Goal: Information Seeking & Learning: Learn about a topic

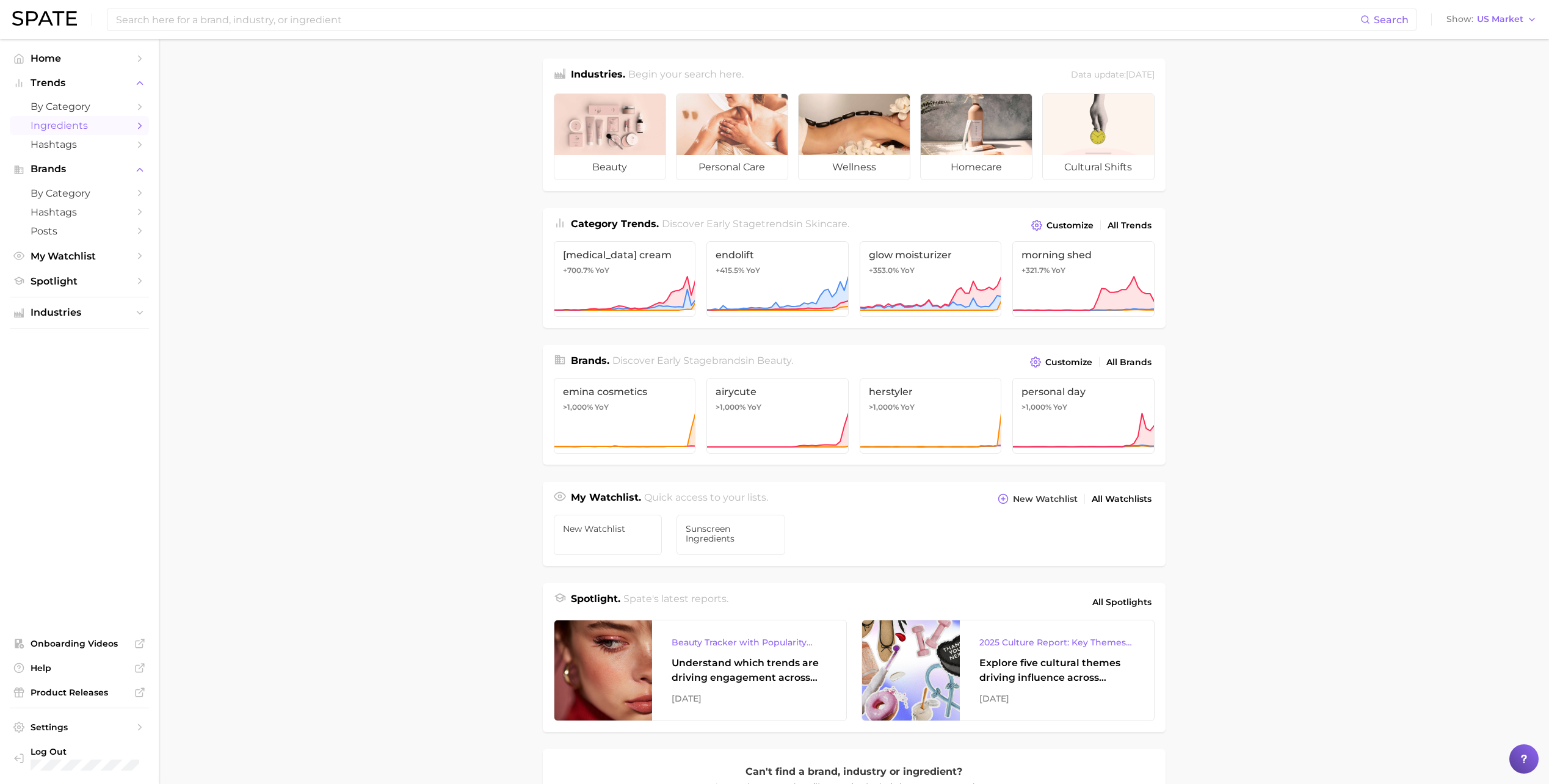
click at [79, 128] on span "Ingredients" at bounding box center [79, 125] width 97 height 12
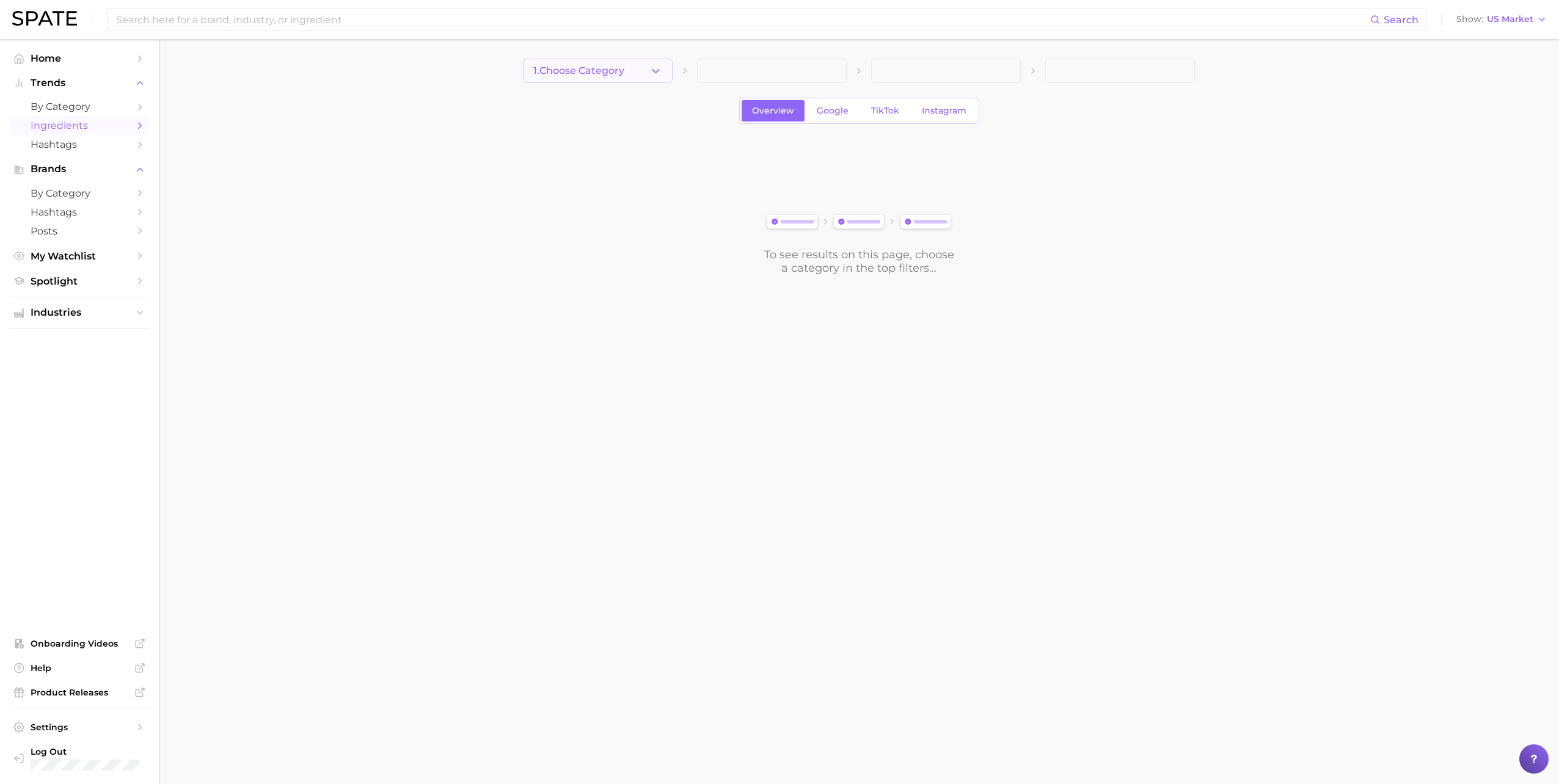
click at [566, 70] on span "1. Choose Category" at bounding box center [578, 70] width 91 height 11
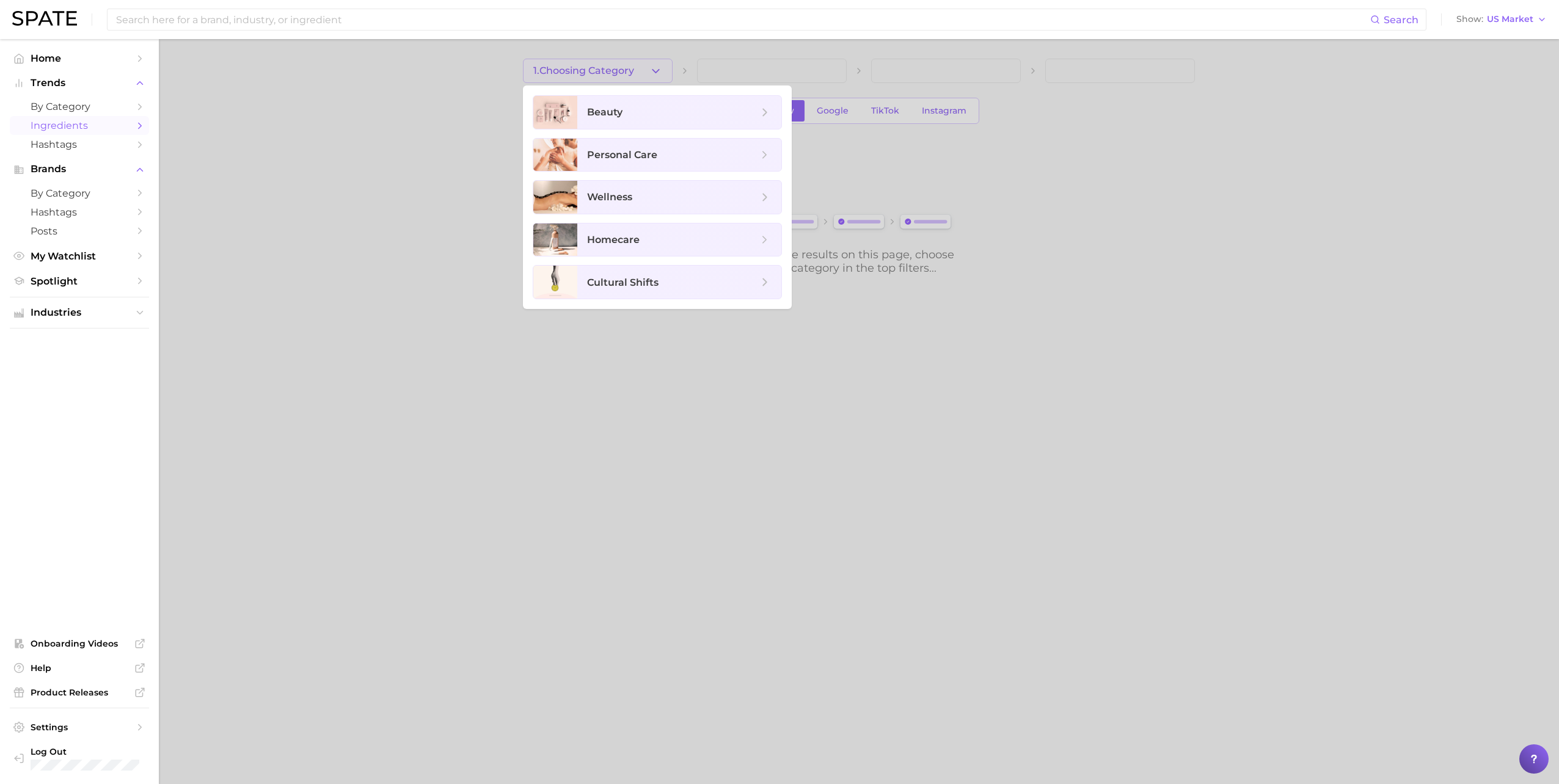
click at [344, 131] on div at bounding box center [779, 392] width 1559 height 784
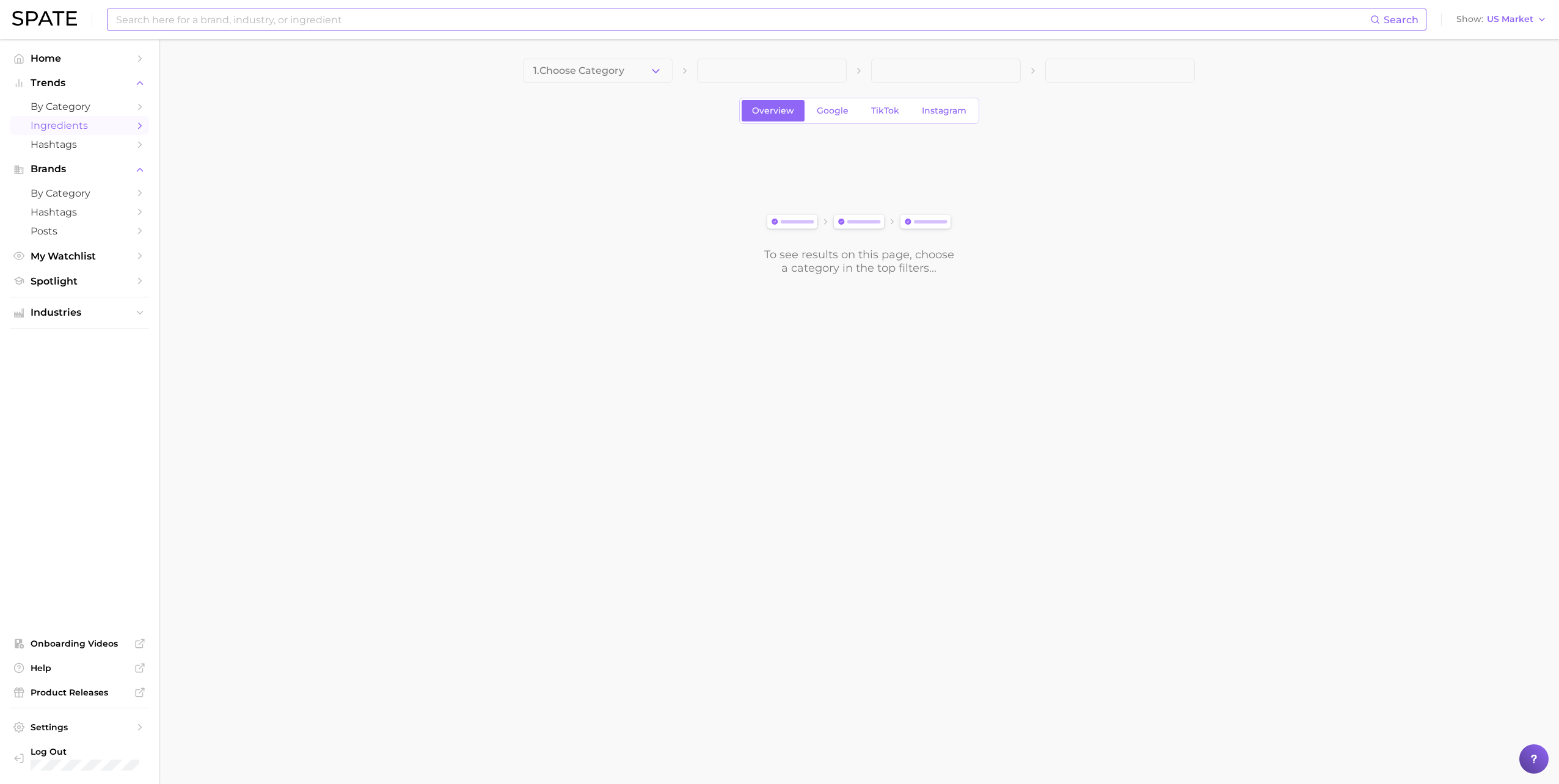
click at [303, 16] on input at bounding box center [742, 19] width 1255 height 21
paste input "Tinosorb S, Bemotrizinol"
drag, startPoint x: 171, startPoint y: 19, endPoint x: 242, endPoint y: 27, distance: 71.4
click at [242, 27] on input "Tinosorb S, Bemotrizinol" at bounding box center [742, 19] width 1255 height 21
drag, startPoint x: 250, startPoint y: 40, endPoint x: 256, endPoint y: 51, distance: 12.5
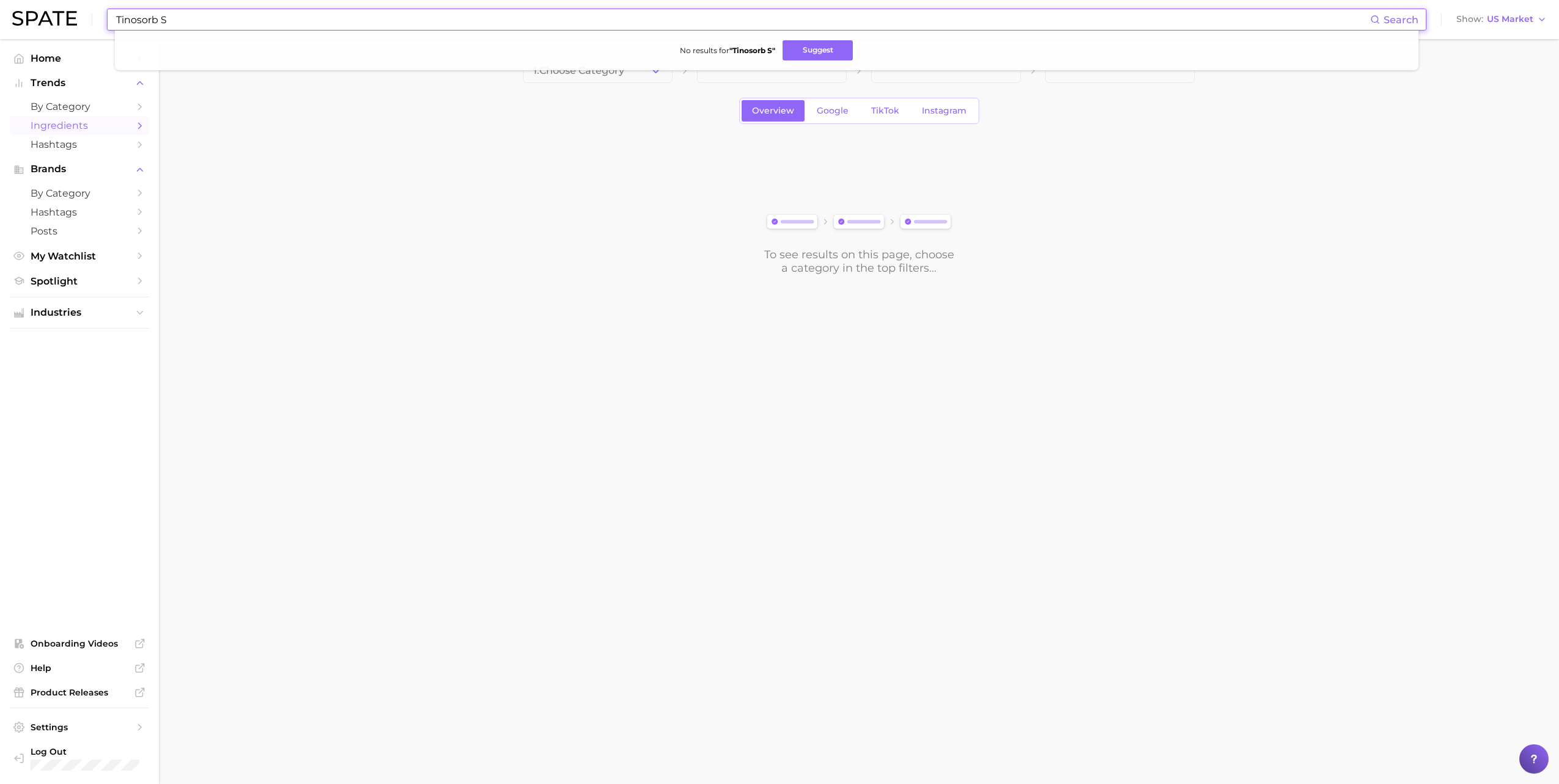
click at [256, 51] on li "No results for " Tinosorb S " Suggest" at bounding box center [767, 50] width 1284 height 20
click at [203, 21] on input "Tinosorb S" at bounding box center [742, 19] width 1255 height 21
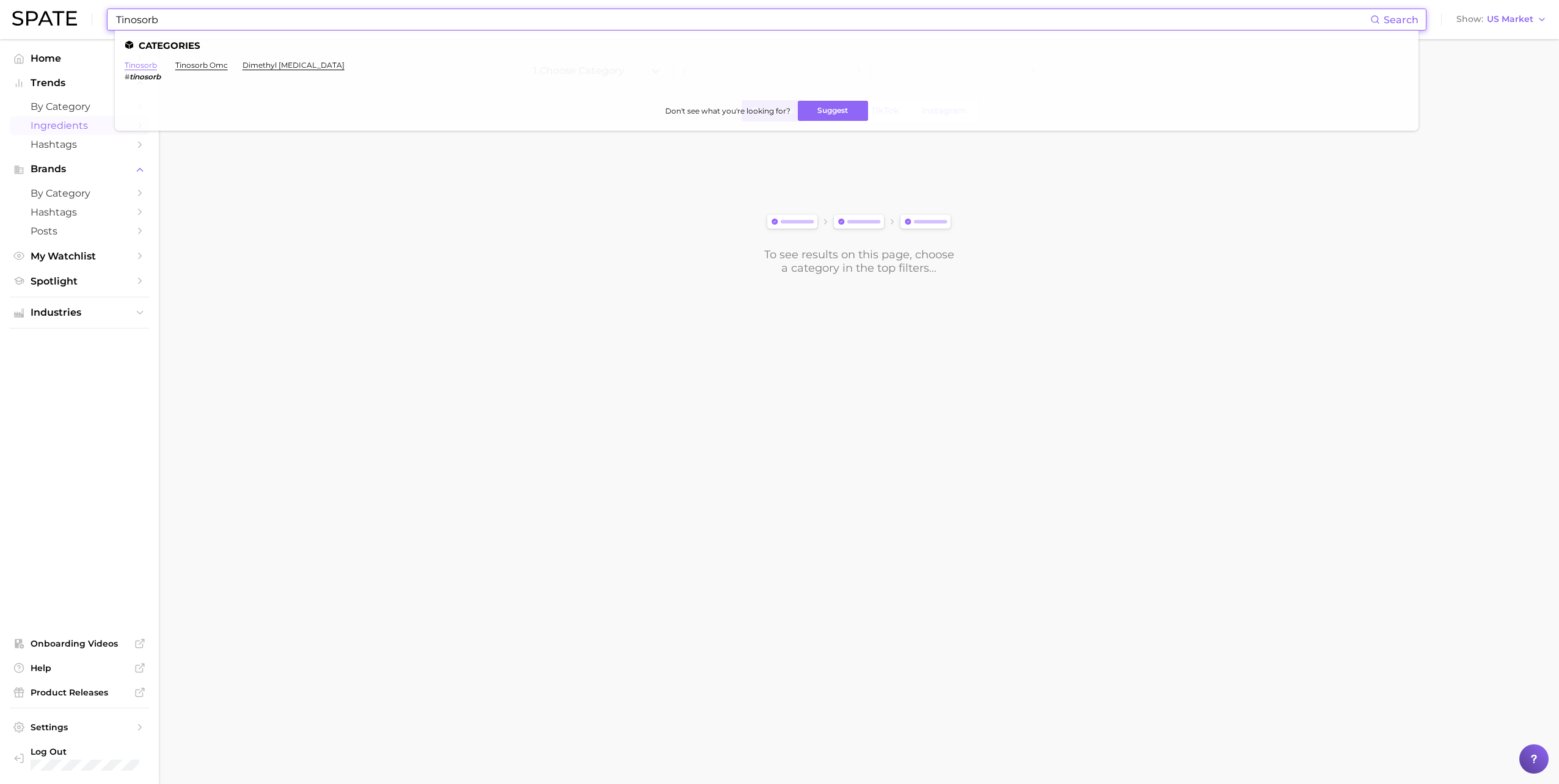
type input "Tinosorb"
click at [147, 66] on link "tinosorb" at bounding box center [141, 65] width 32 height 9
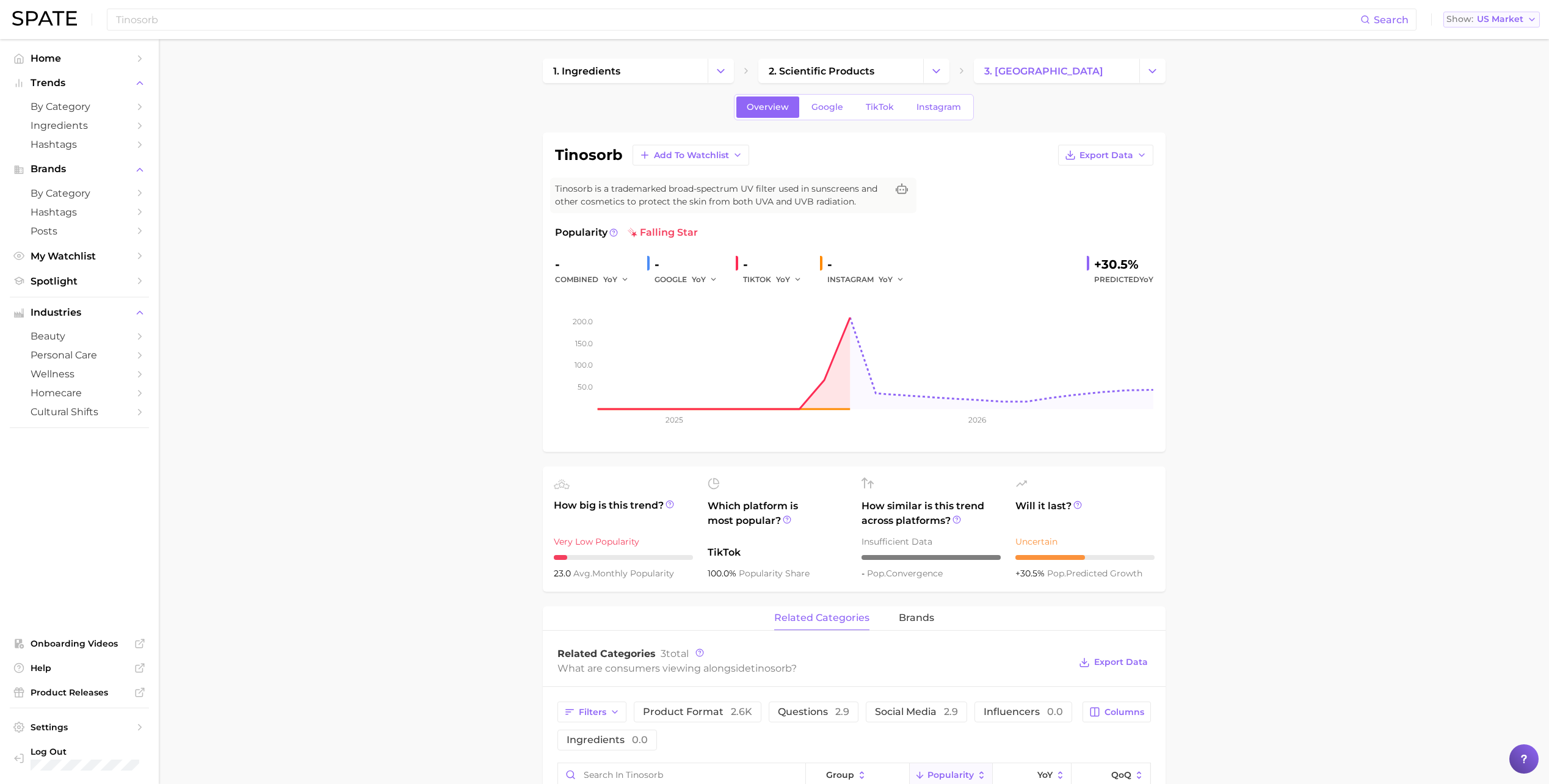
click at [1523, 21] on span "US Market" at bounding box center [1500, 19] width 47 height 7
click at [1491, 142] on button "Global" at bounding box center [1497, 150] width 107 height 22
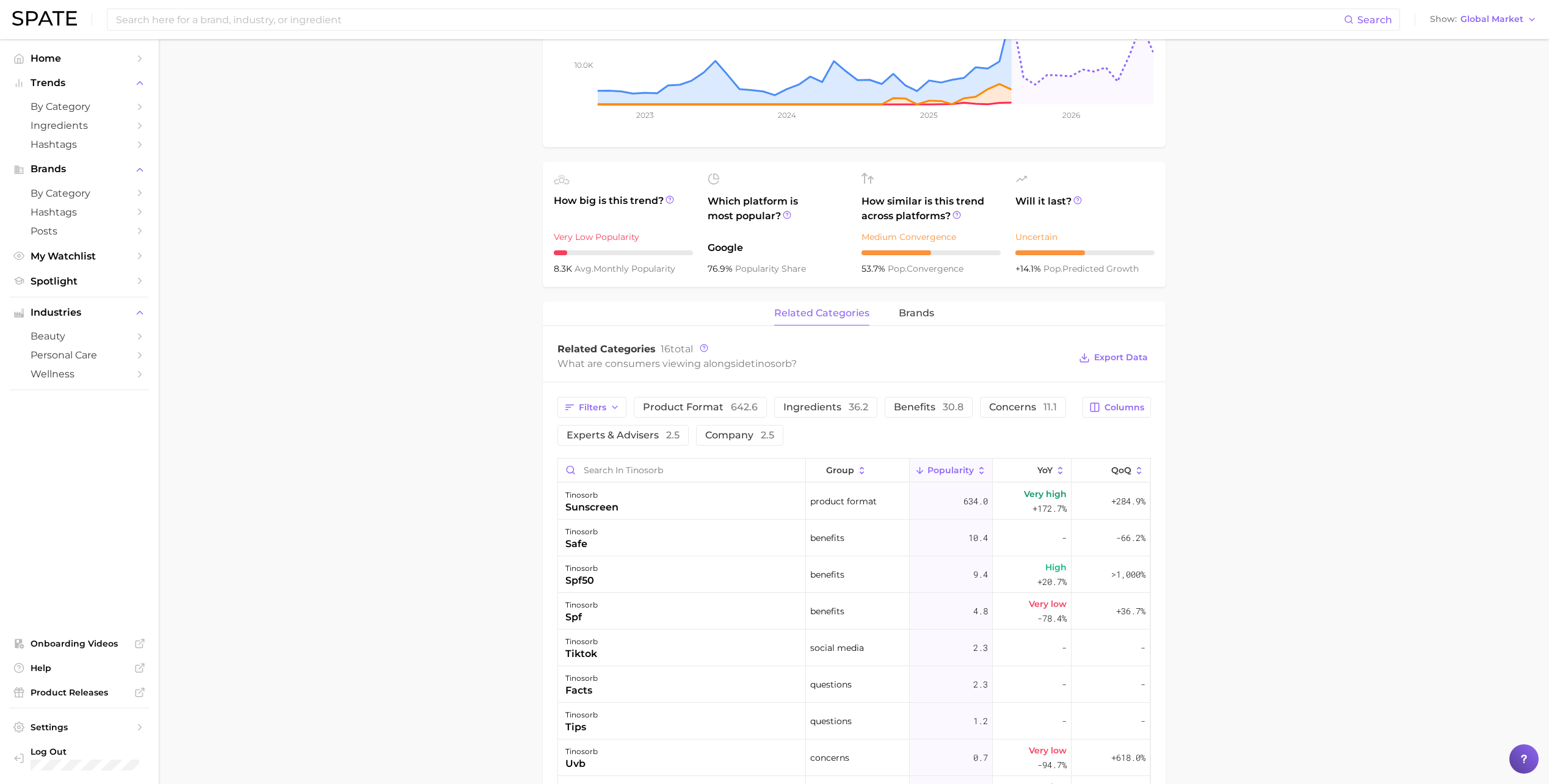
scroll to position [306, 0]
click at [743, 411] on span "642.6" at bounding box center [744, 407] width 27 height 12
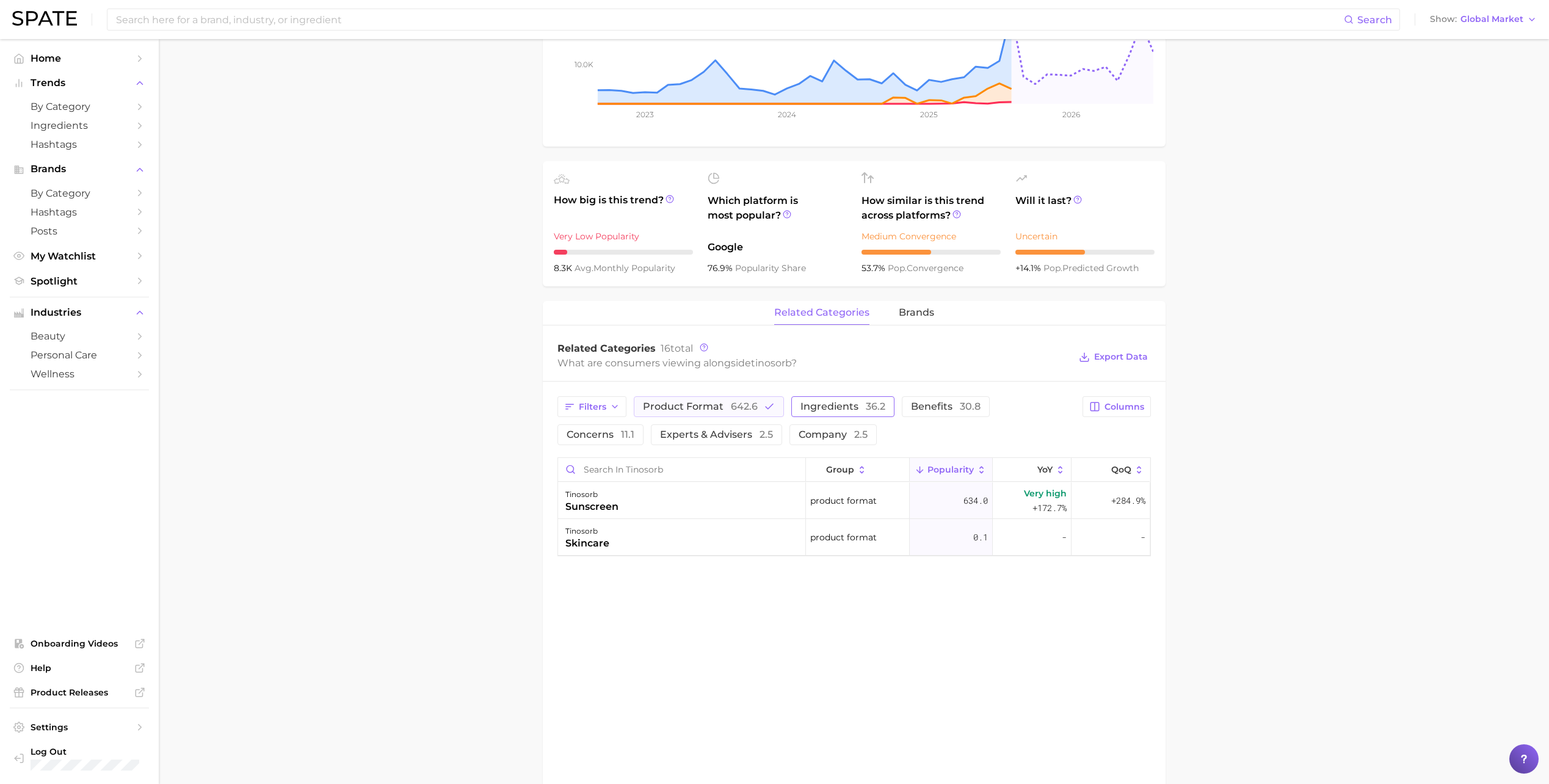
click at [807, 410] on span "ingredients 36.2" at bounding box center [842, 406] width 85 height 10
click at [940, 408] on span "benefits 30.8" at bounding box center [963, 406] width 69 height 10
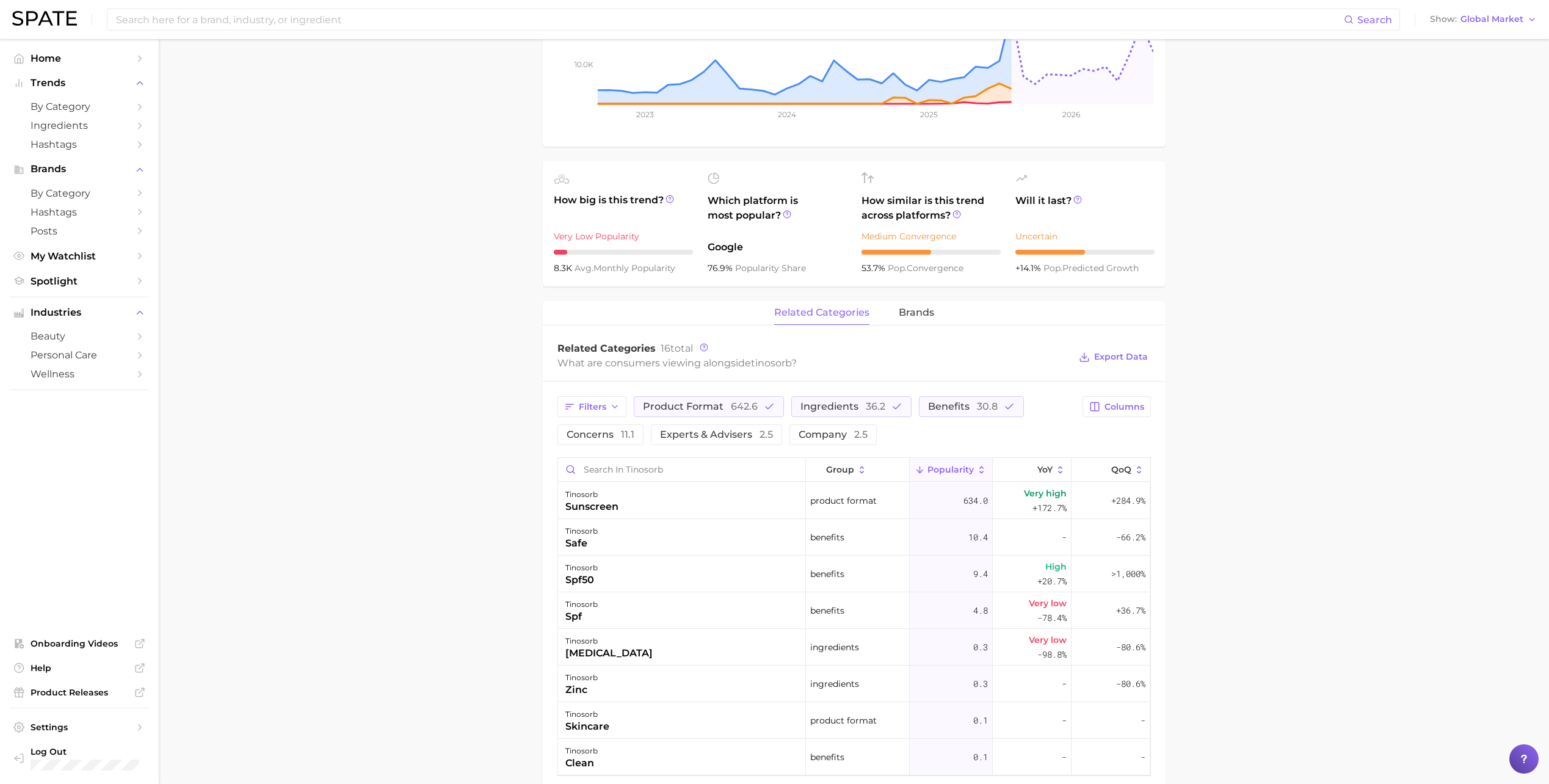
click at [1266, 490] on main "1. ingredients 2. scientific products 3. tinosorb Overview Google TikTok Instag…" at bounding box center [854, 400] width 1390 height 1334
click at [703, 439] on span "experts & advisers 2.5" at bounding box center [716, 434] width 113 height 10
click at [724, 410] on span "product format 642.6" at bounding box center [700, 406] width 114 height 10
click at [849, 410] on span "36.2" at bounding box center [859, 407] width 19 height 12
click at [945, 408] on span "30.8" at bounding box center [953, 407] width 21 height 12
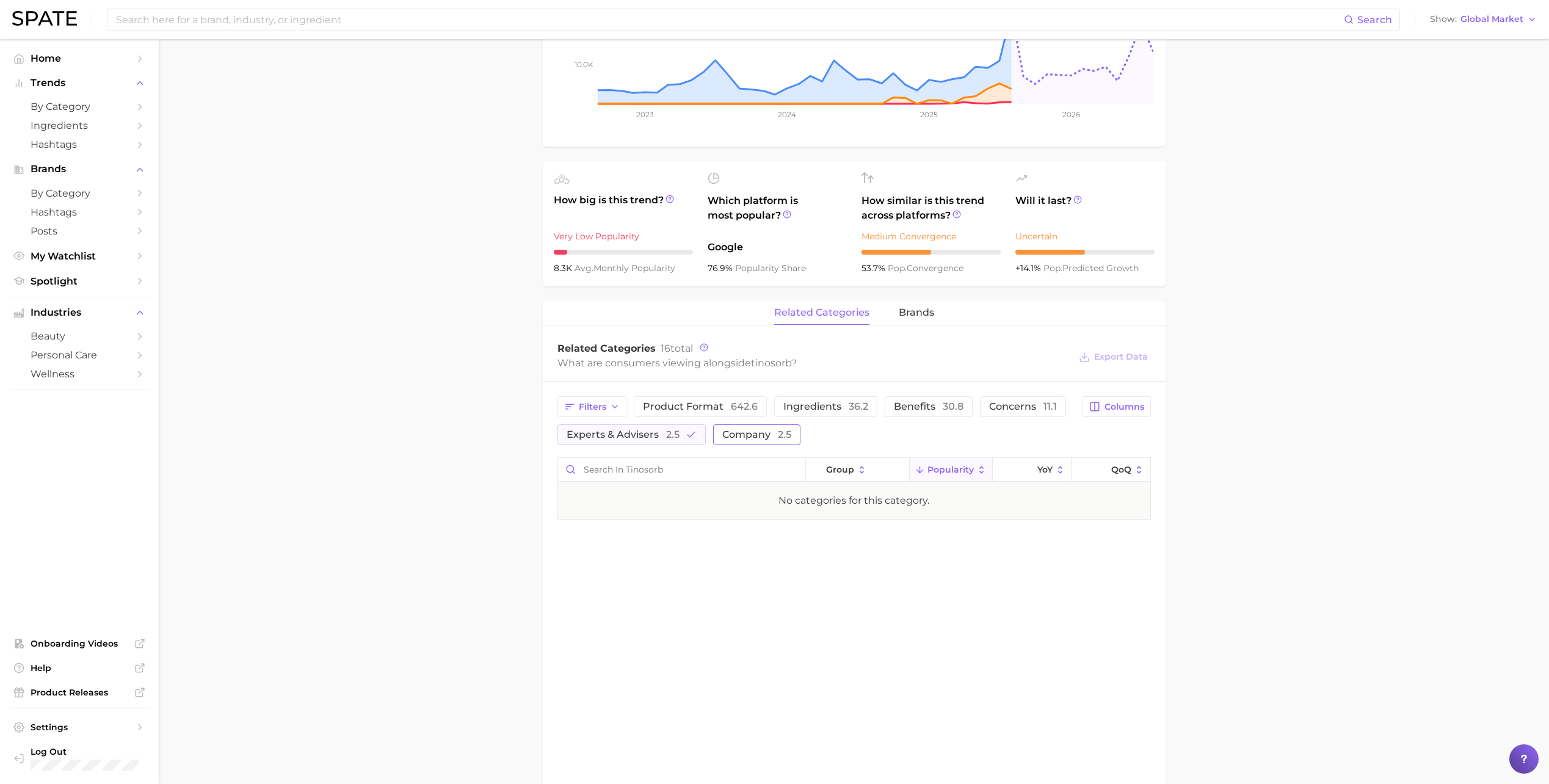
click at [755, 441] on button "company 2.5" at bounding box center [757, 435] width 87 height 21
click at [669, 440] on button "experts & advisers 2.5" at bounding box center [631, 435] width 148 height 21
click at [729, 407] on span "product format 642.6" at bounding box center [700, 406] width 114 height 10
click at [749, 430] on span "company 2.5" at bounding box center [739, 434] width 69 height 10
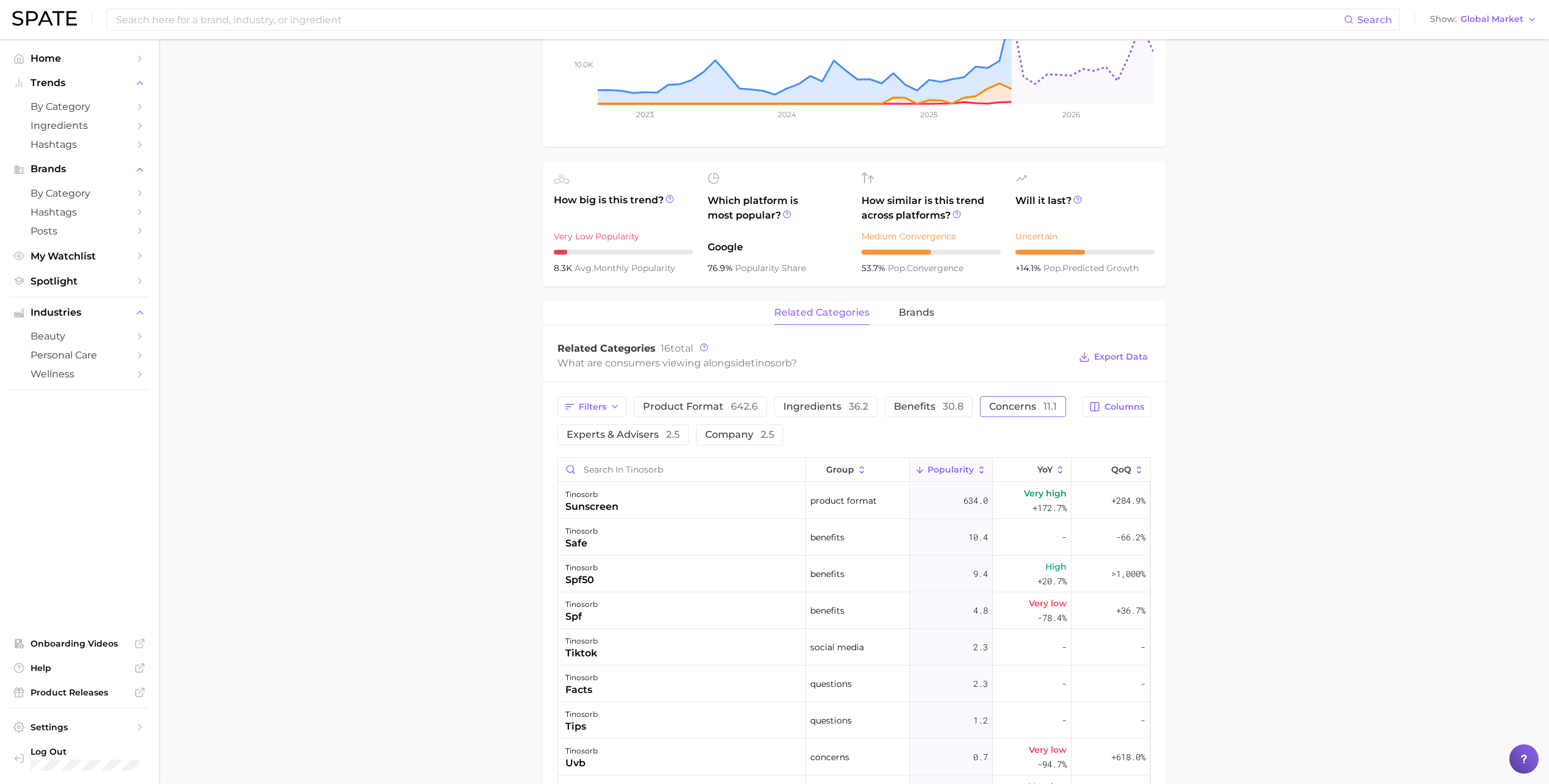
click at [1036, 412] on button "concerns 11.1" at bounding box center [1023, 407] width 86 height 21
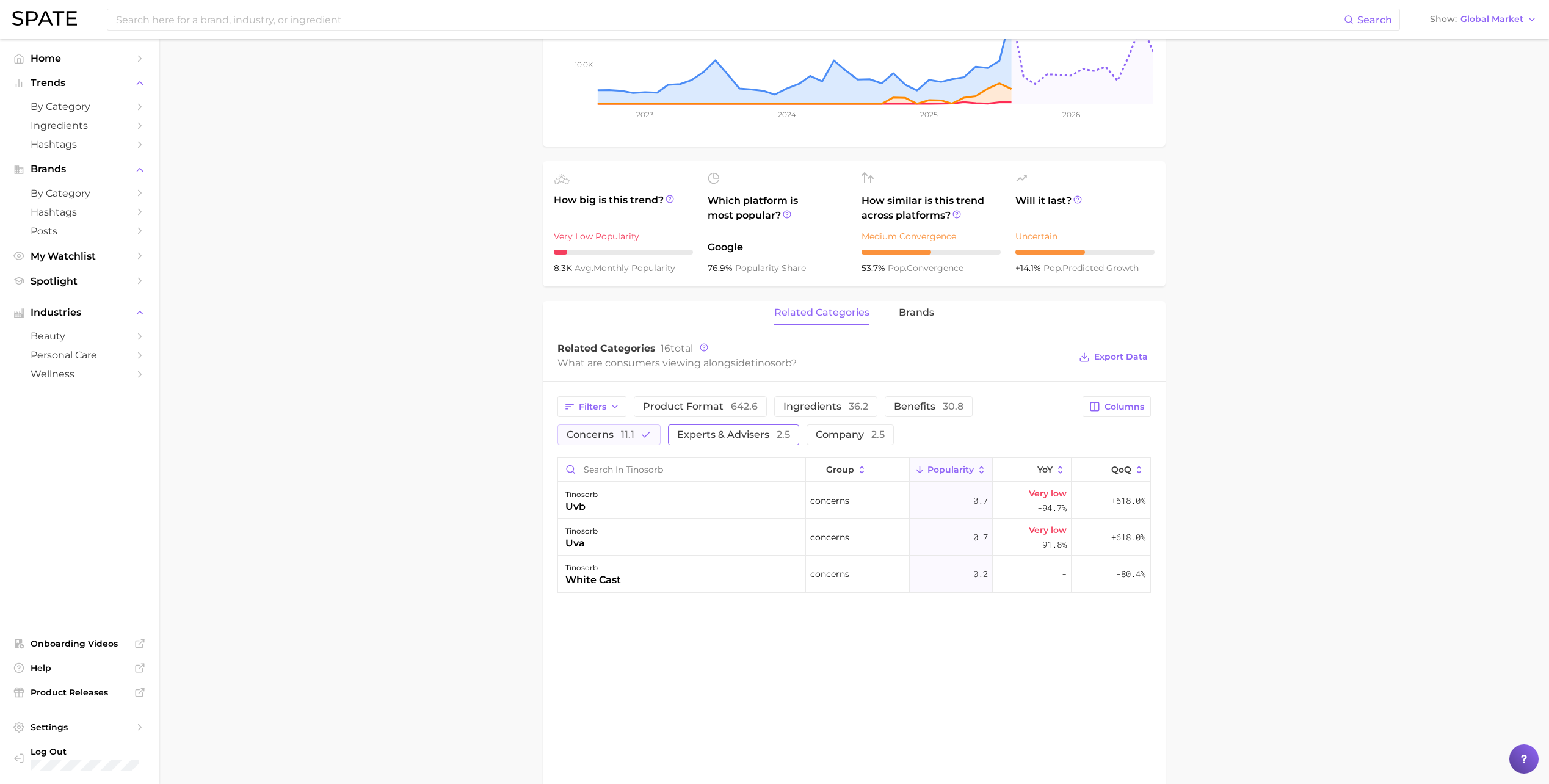
click at [592, 438] on span "concerns 11.1" at bounding box center [600, 434] width 68 height 10
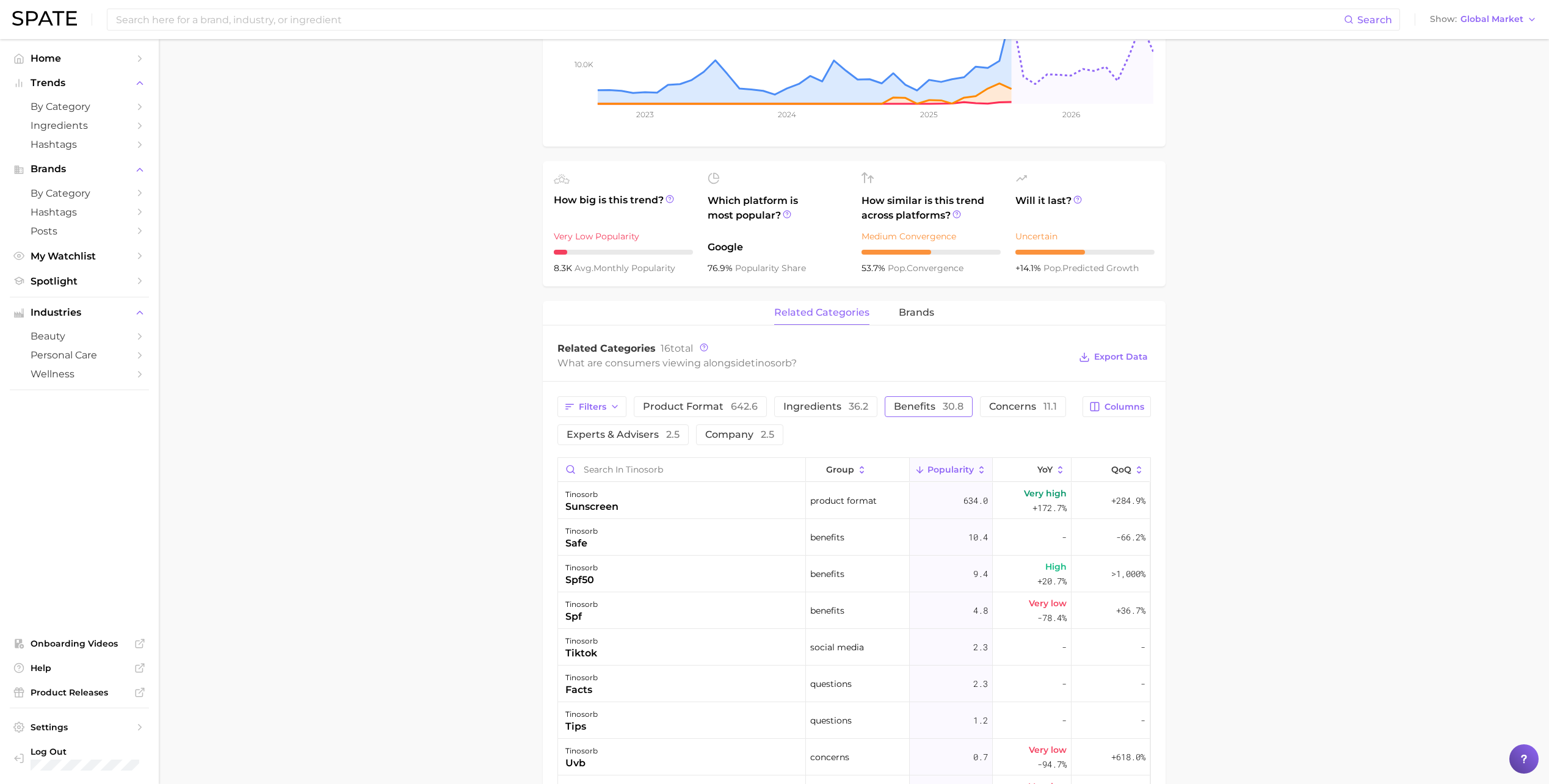
click at [935, 415] on button "benefits 30.8" at bounding box center [928, 407] width 88 height 21
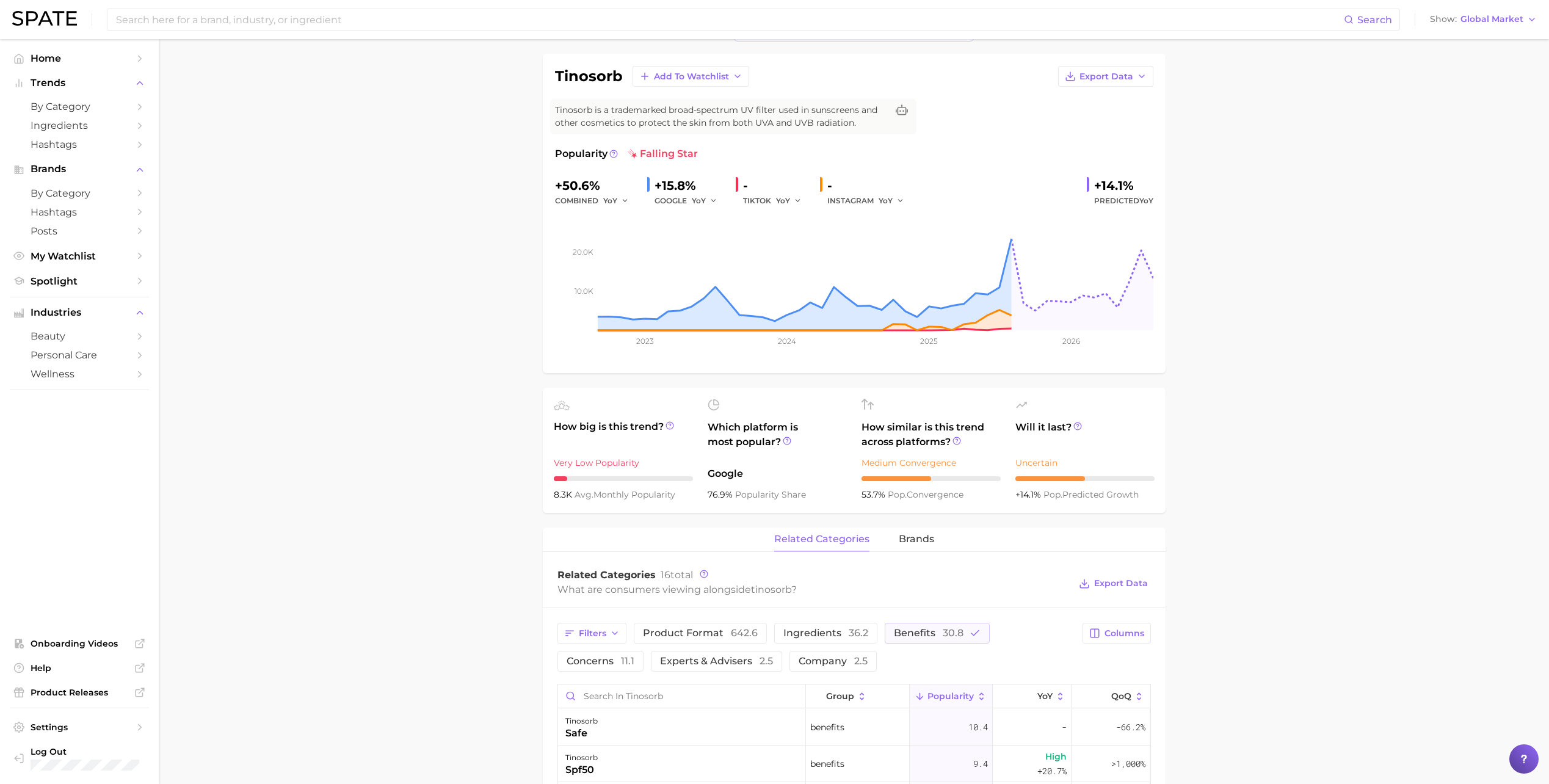
scroll to position [0, 0]
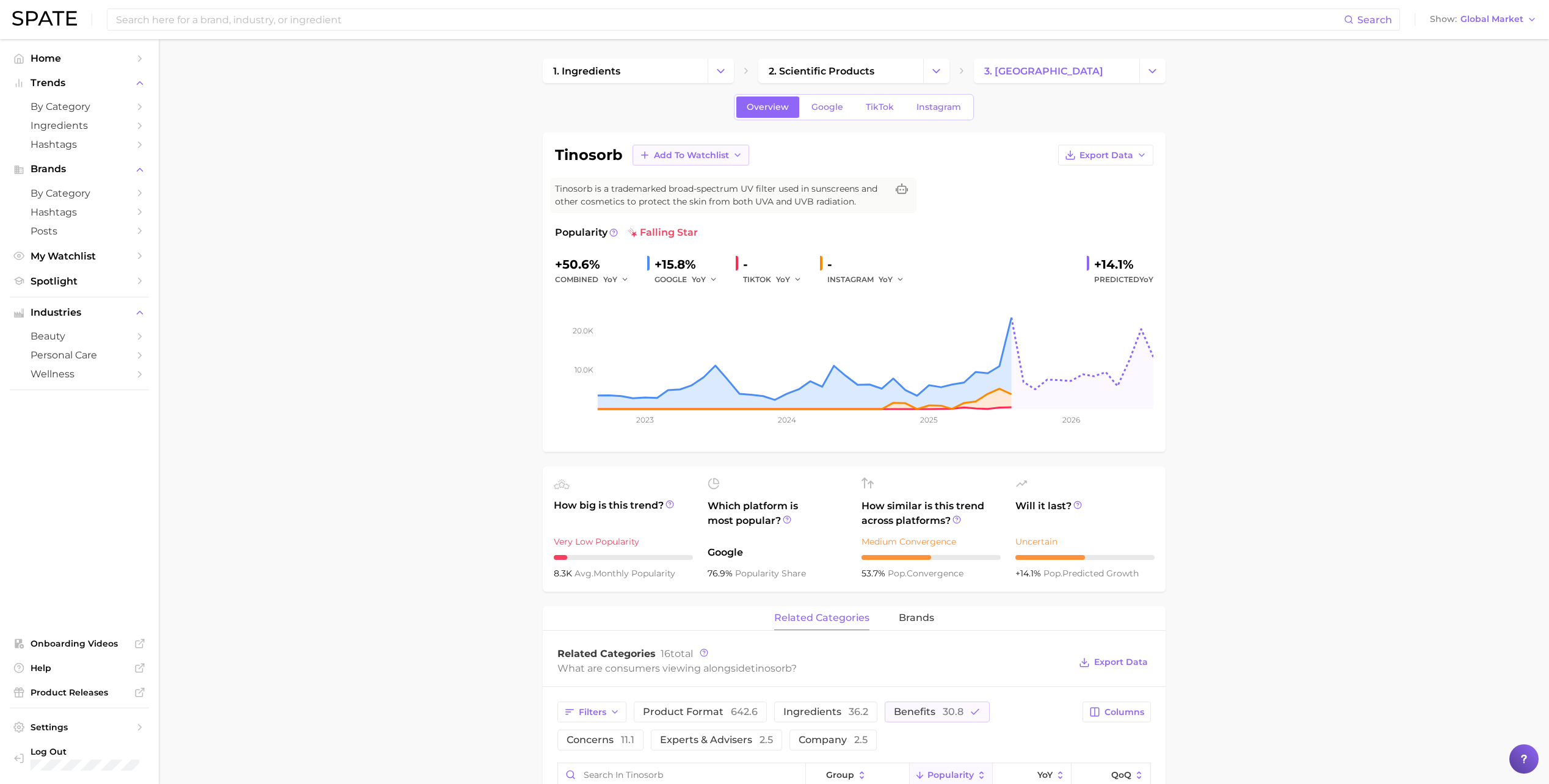
click at [673, 152] on span "Add to Watchlist" at bounding box center [692, 155] width 75 height 10
click at [673, 218] on span "Sunscreen Ingredients" at bounding box center [704, 222] width 101 height 10
click at [1310, 354] on main "1. ingredients 2. scientific products 3. tinosorb Overview Google TikTok Instag…" at bounding box center [854, 706] width 1390 height 1334
click at [1538, 13] on button "Show Global Market" at bounding box center [1483, 20] width 113 height 16
click at [1488, 34] on span "[GEOGRAPHIC_DATA]" at bounding box center [1480, 39] width 95 height 10
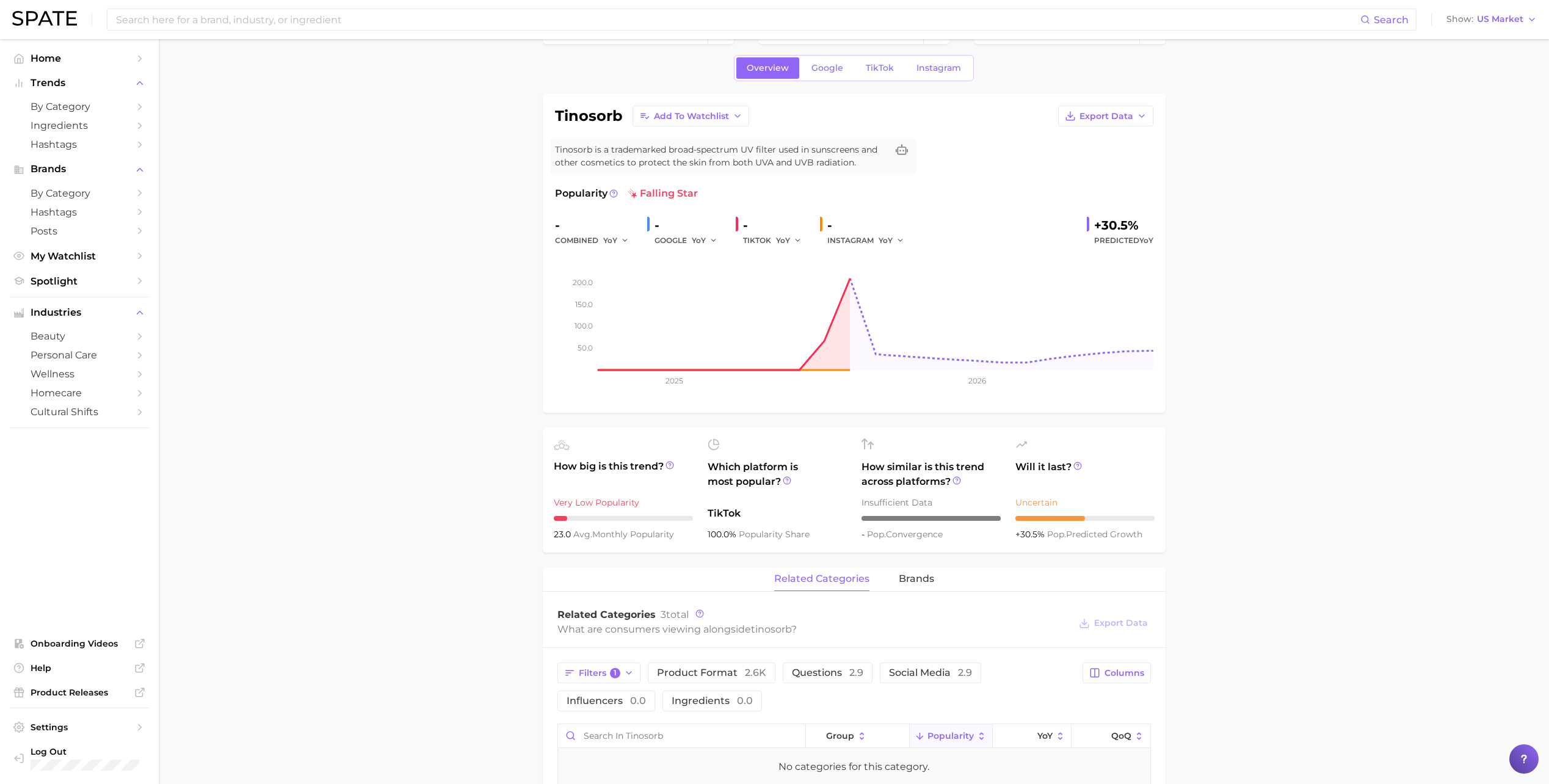
scroll to position [61, 0]
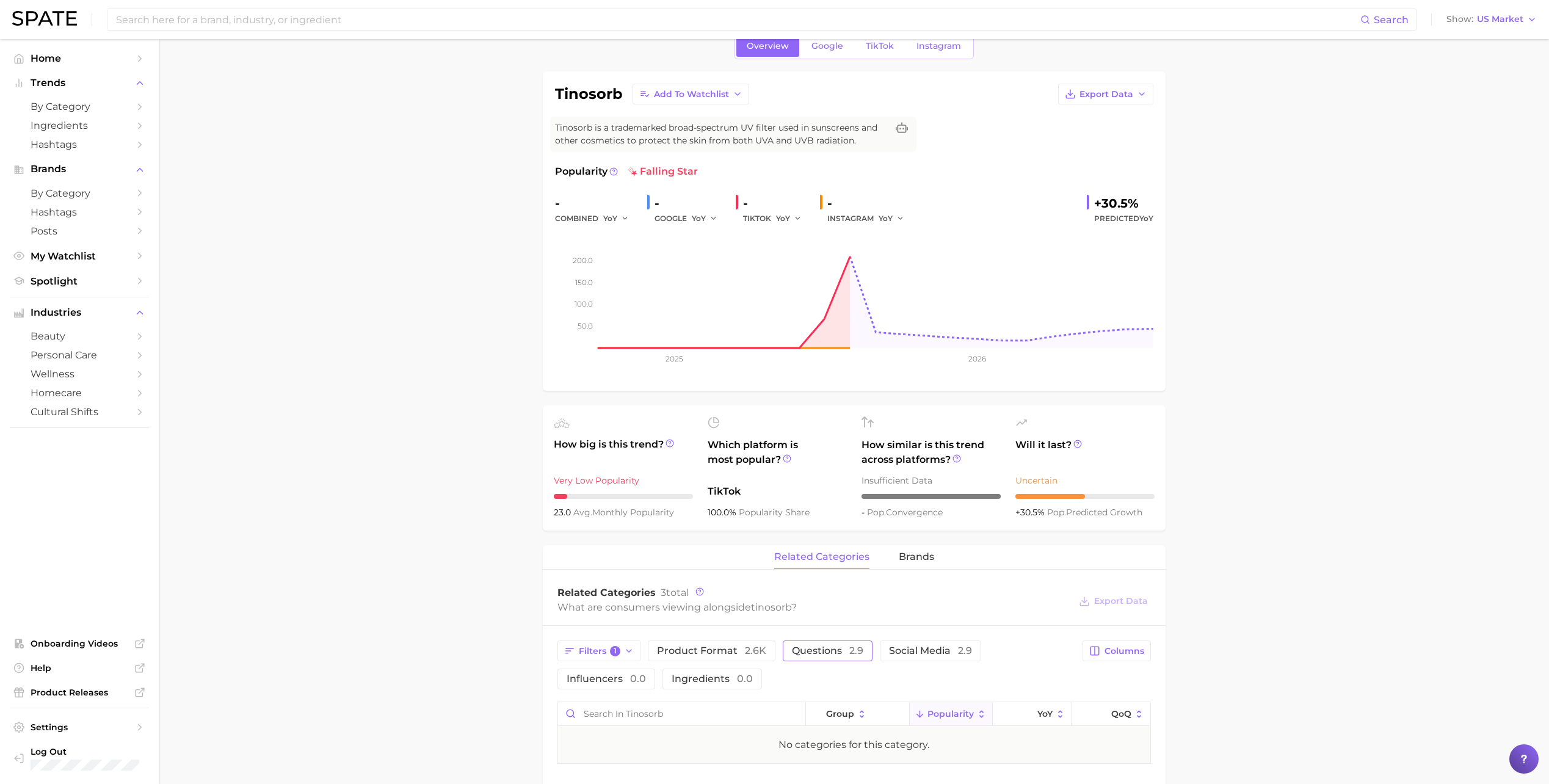
click at [838, 653] on span "questions 2.9" at bounding box center [828, 650] width 72 height 10
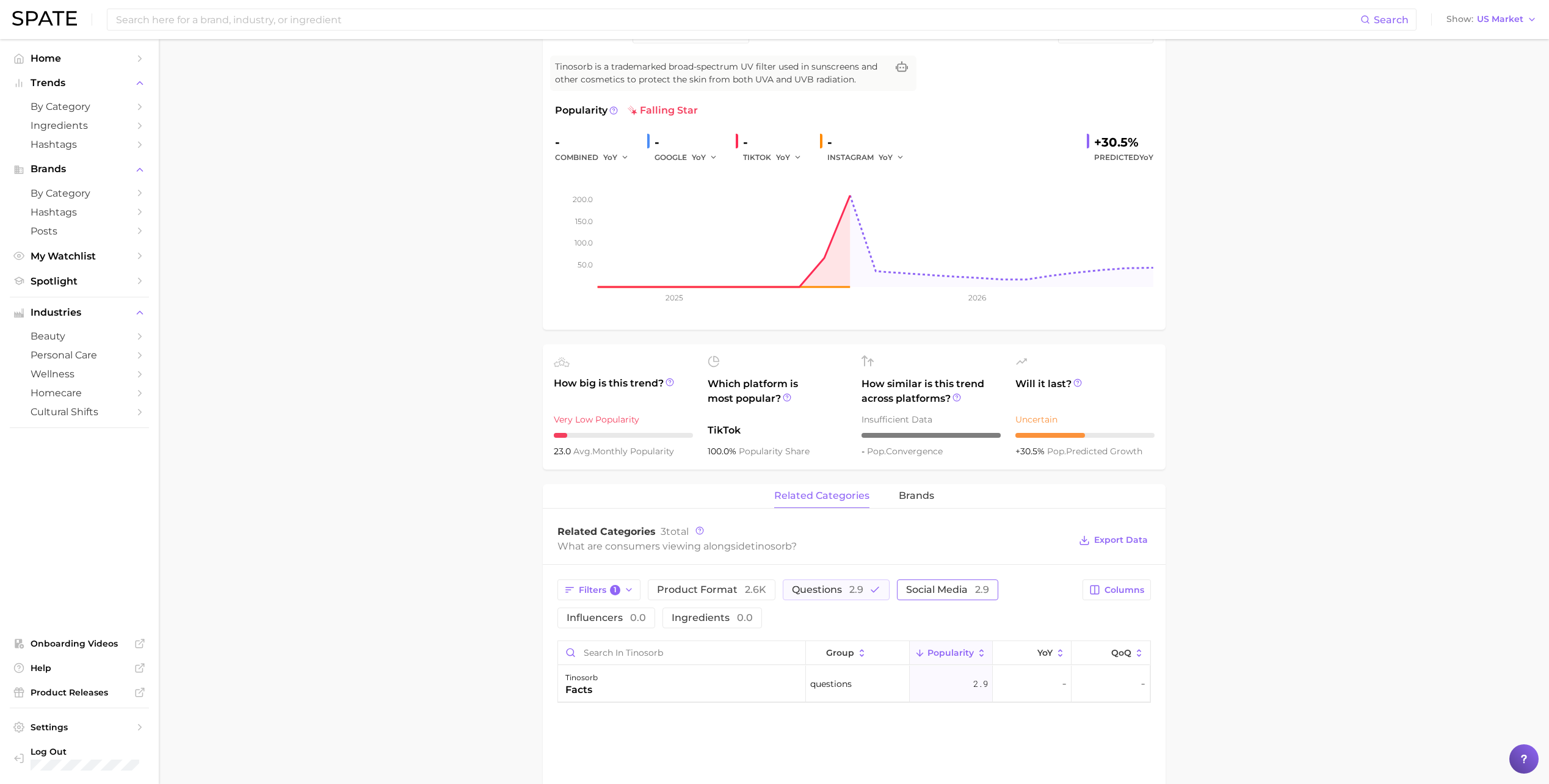
click at [952, 580] on button "social media 2.9" at bounding box center [947, 590] width 101 height 21
click at [924, 595] on button "social media 2.9" at bounding box center [956, 590] width 118 height 21
click at [853, 598] on button "questions 2.9" at bounding box center [836, 590] width 107 height 21
click at [917, 501] on span "brands" at bounding box center [916, 495] width 35 height 11
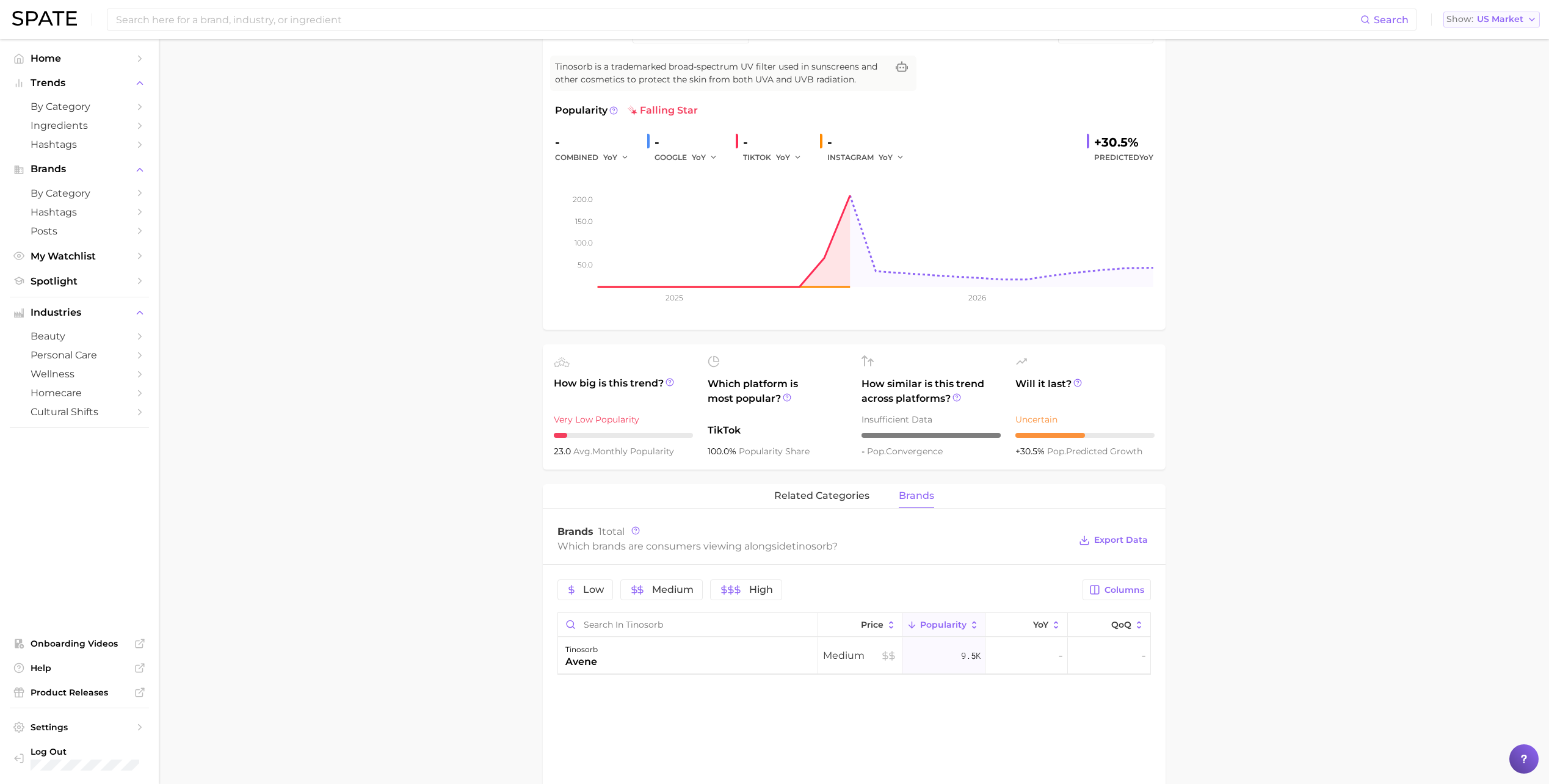
click at [1491, 16] on span "US Market" at bounding box center [1500, 19] width 47 height 7
click at [1491, 68] on button "[GEOGRAPHIC_DATA]" at bounding box center [1497, 62] width 107 height 22
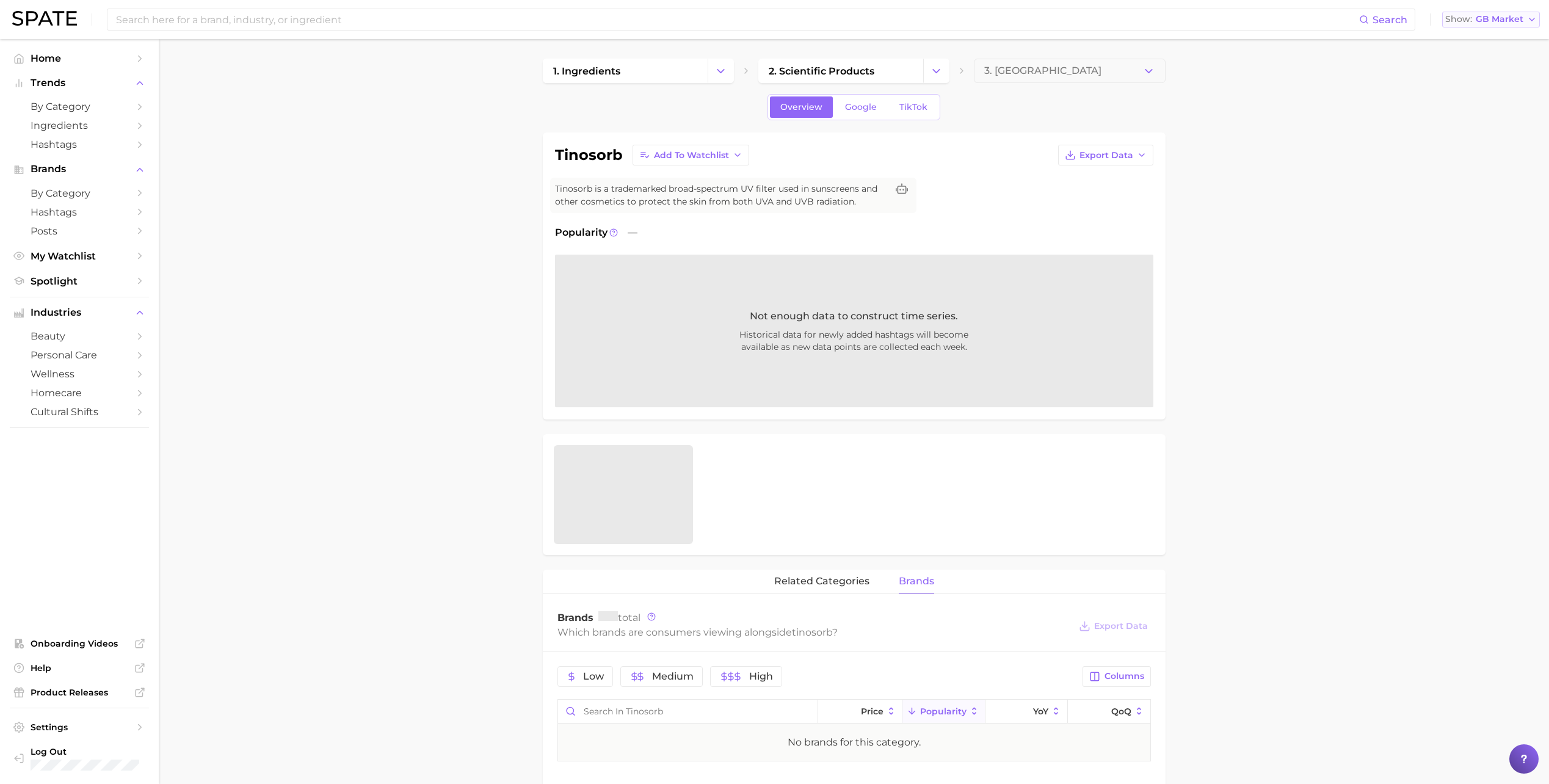
click at [1500, 24] on button "Show GB Market" at bounding box center [1491, 20] width 97 height 16
click at [1477, 86] on span "[GEOGRAPHIC_DATA]" at bounding box center [1496, 83] width 95 height 10
click at [1519, 16] on span "FR Market" at bounding box center [1500, 19] width 46 height 7
click at [1483, 108] on span "[GEOGRAPHIC_DATA]" at bounding box center [1497, 106] width 95 height 10
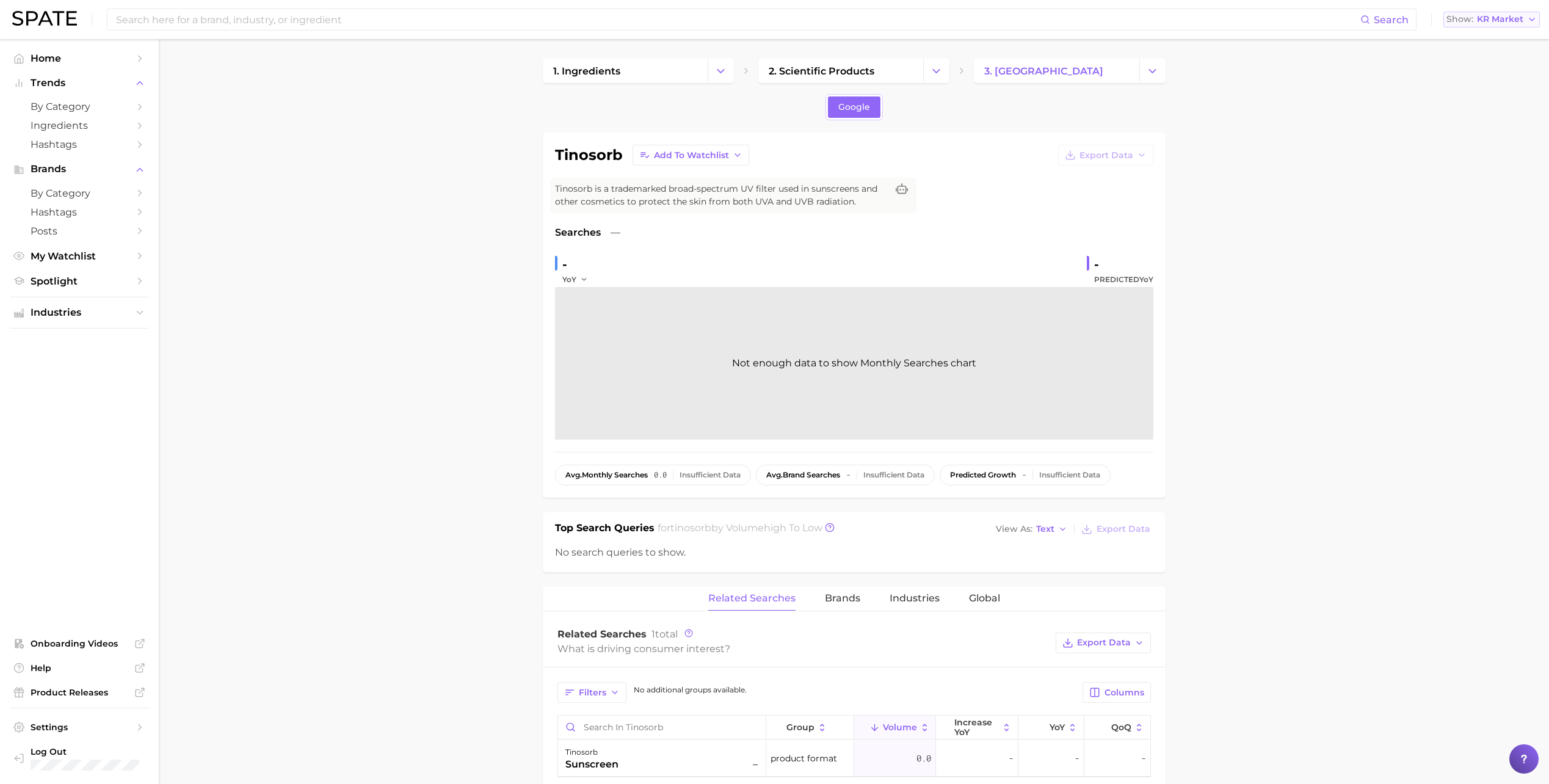
click at [1510, 17] on span "KR Market" at bounding box center [1500, 19] width 47 height 7
click at [1469, 124] on span "[GEOGRAPHIC_DATA]" at bounding box center [1497, 127] width 95 height 10
click at [1509, 18] on span "JP Market" at bounding box center [1501, 19] width 44 height 7
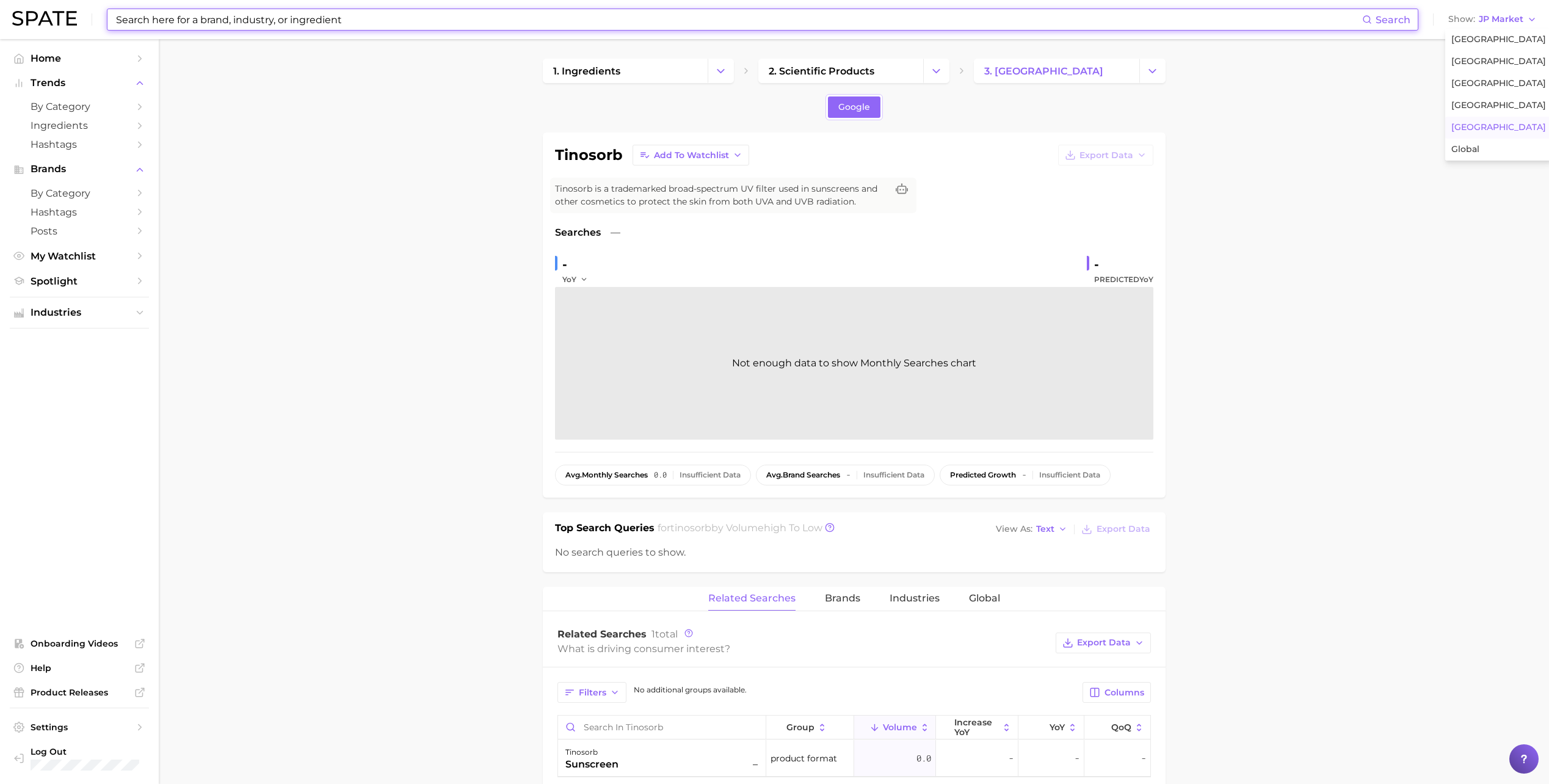
click at [313, 24] on input at bounding box center [738, 19] width 1248 height 21
click at [312, 21] on input at bounding box center [738, 19] width 1248 height 21
click at [594, 6] on div "Search Show JP Market" at bounding box center [774, 19] width 1525 height 39
click at [585, 14] on input at bounding box center [738, 19] width 1248 height 21
paste input "Tinosorb S, Bemotrizinol"
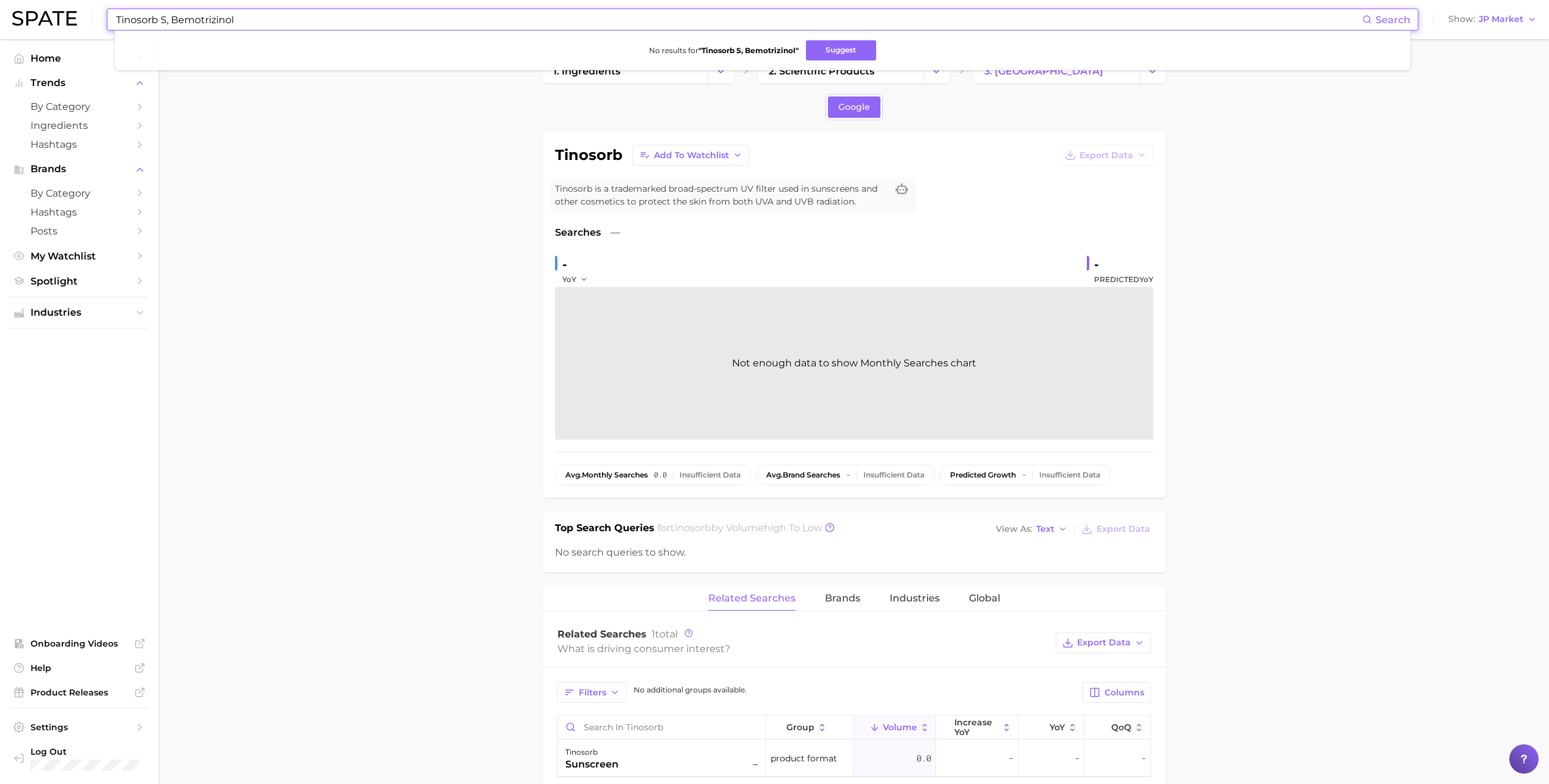
drag, startPoint x: 171, startPoint y: 23, endPoint x: 92, endPoint y: 1, distance: 82.0
click at [93, 1] on div "Tinosorb S, Bemotrizinol Search No results for " Tinosorb S, Bemotrizinol " Sug…" at bounding box center [774, 19] width 1525 height 39
type input "Bemotrizinol"
click at [791, 56] on button "Suggest" at bounding box center [819, 50] width 70 height 20
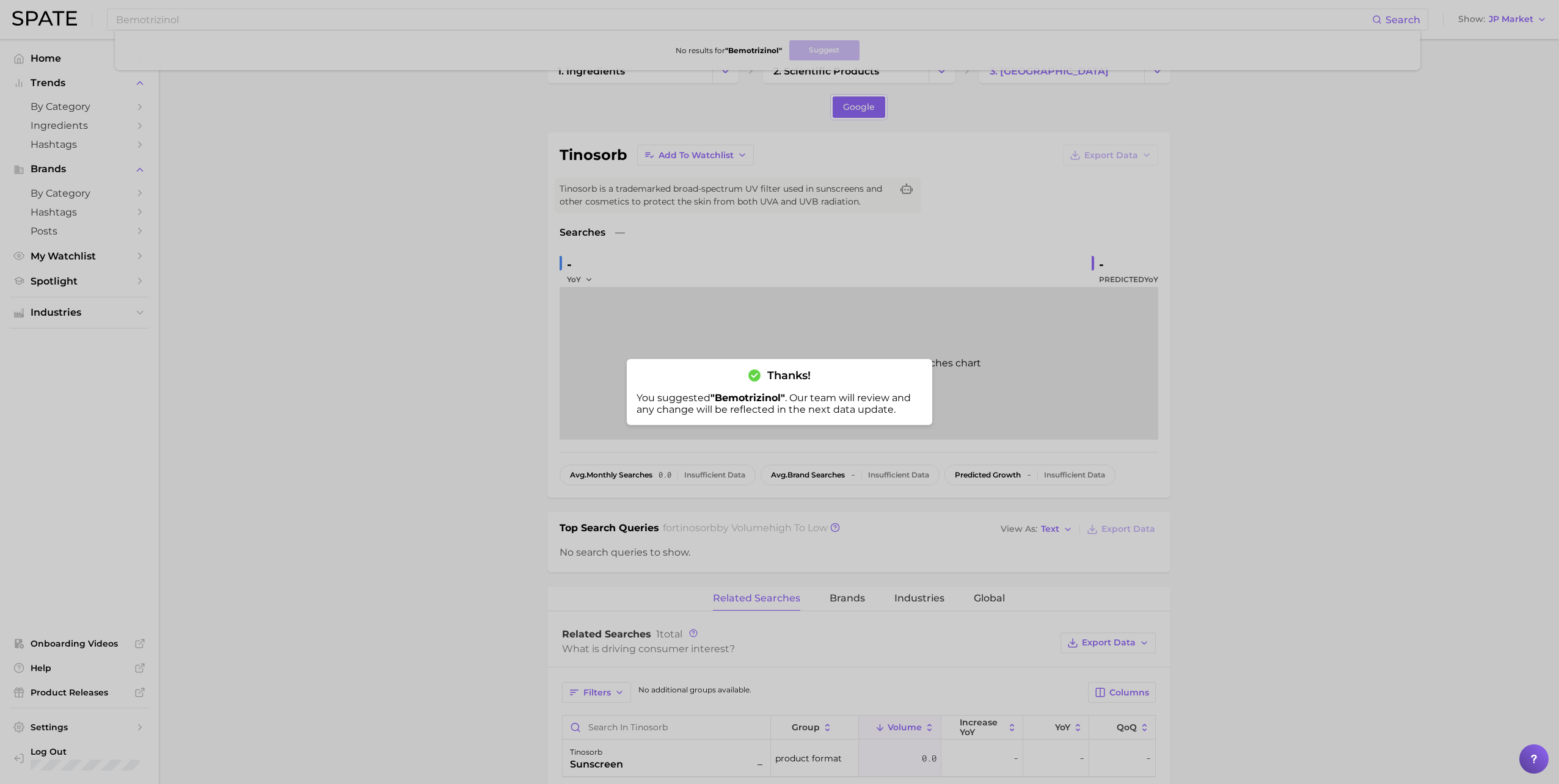
click at [201, 88] on div at bounding box center [779, 392] width 1559 height 784
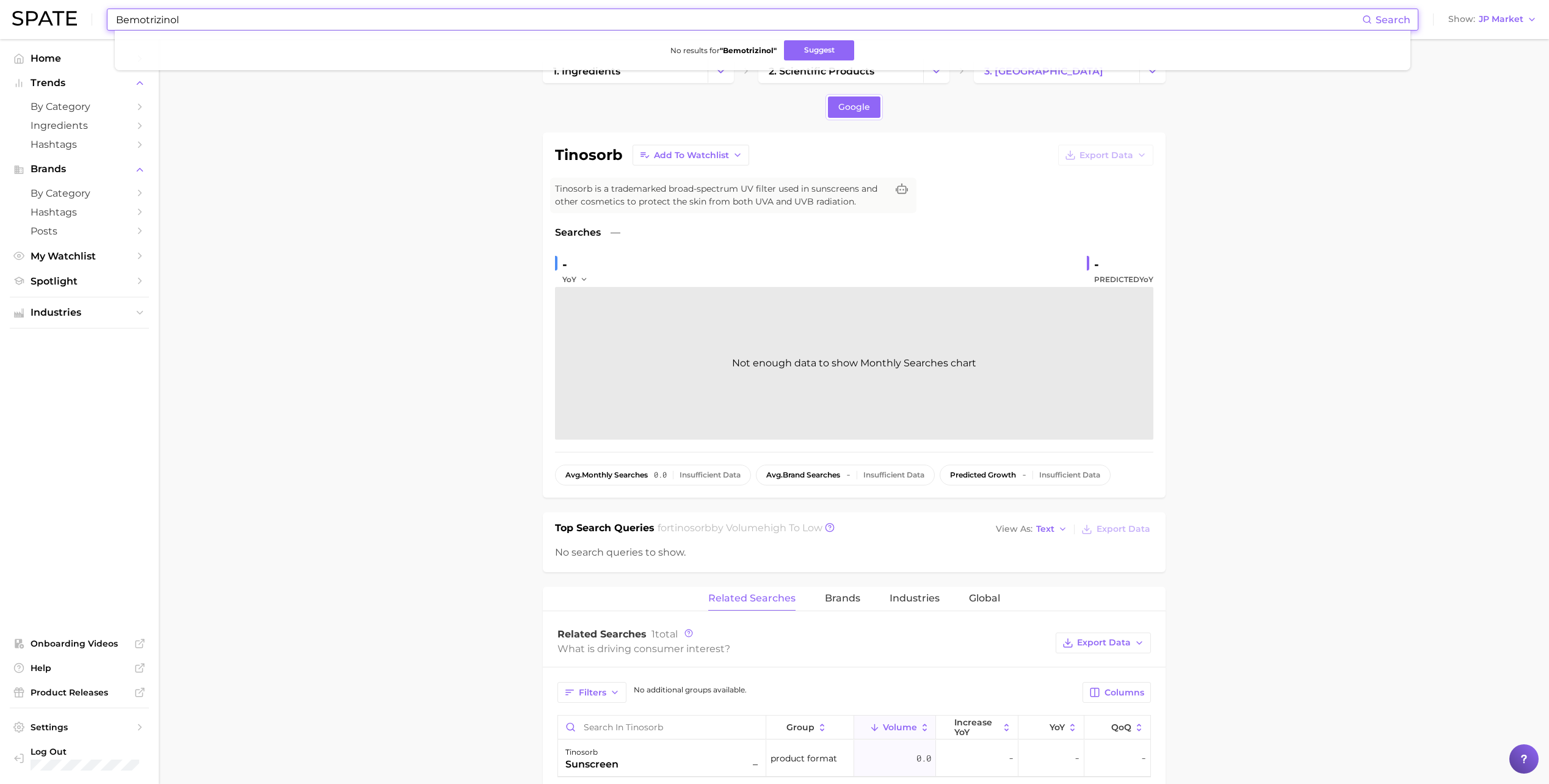
drag, startPoint x: 193, startPoint y: 25, endPoint x: 68, endPoint y: 24, distance: 125.0
click at [68, 24] on div "Bemotrizinol Search No results for " Bemotrizinol " Suggest Show JP Market" at bounding box center [774, 19] width 1525 height 39
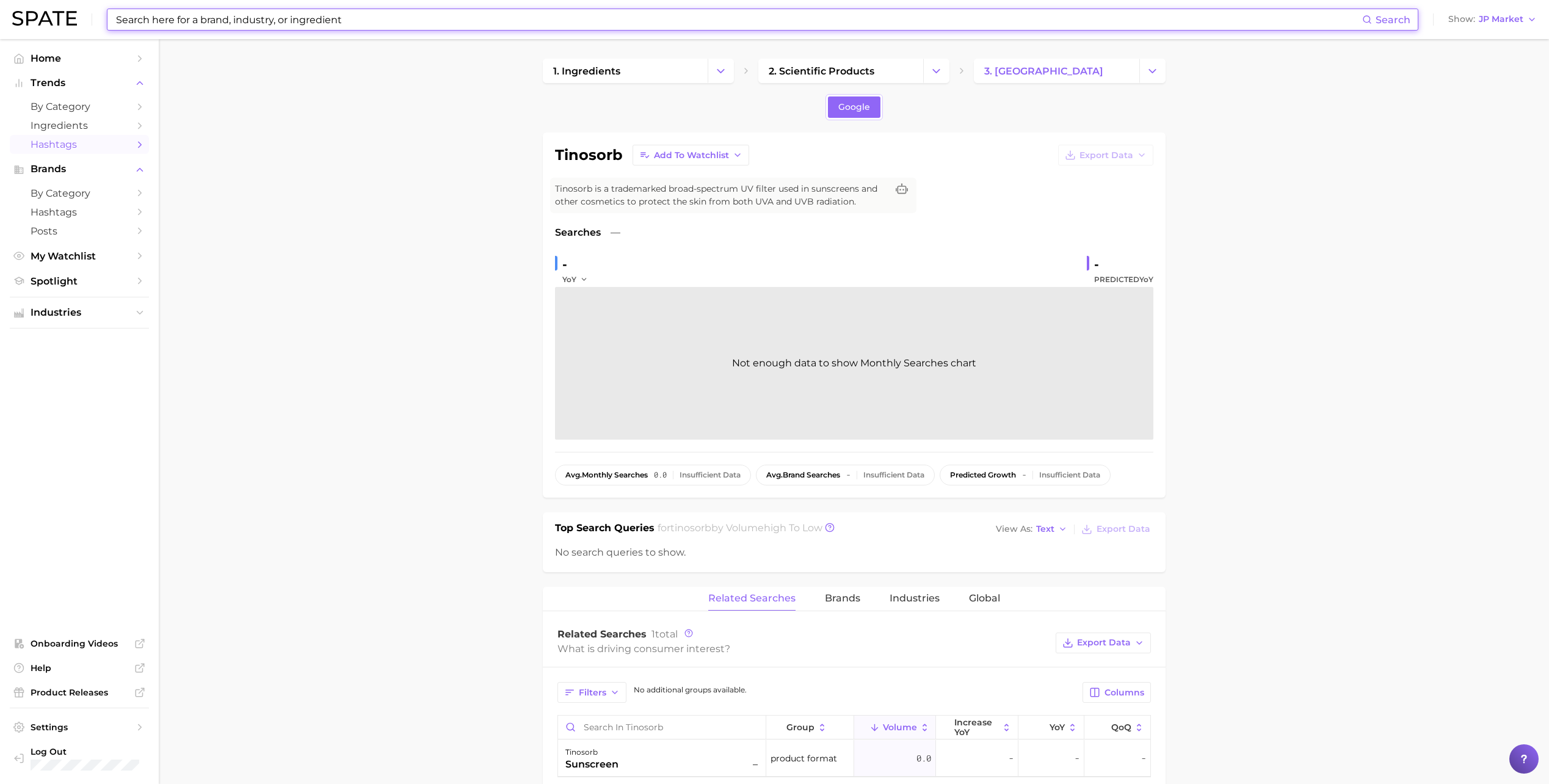
click at [106, 147] on span "Hashtags" at bounding box center [79, 145] width 97 height 12
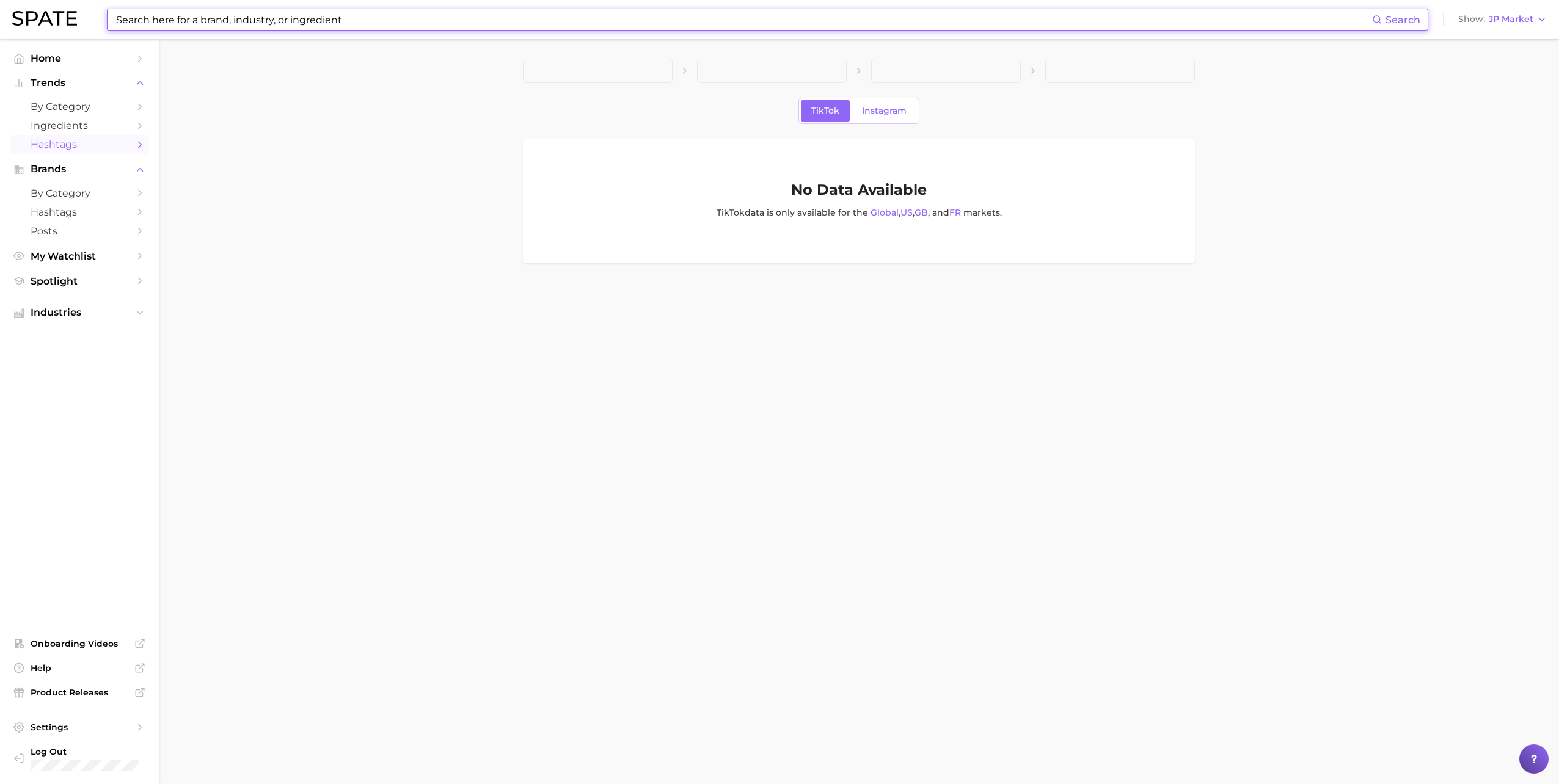
click at [296, 18] on input at bounding box center [743, 19] width 1257 height 21
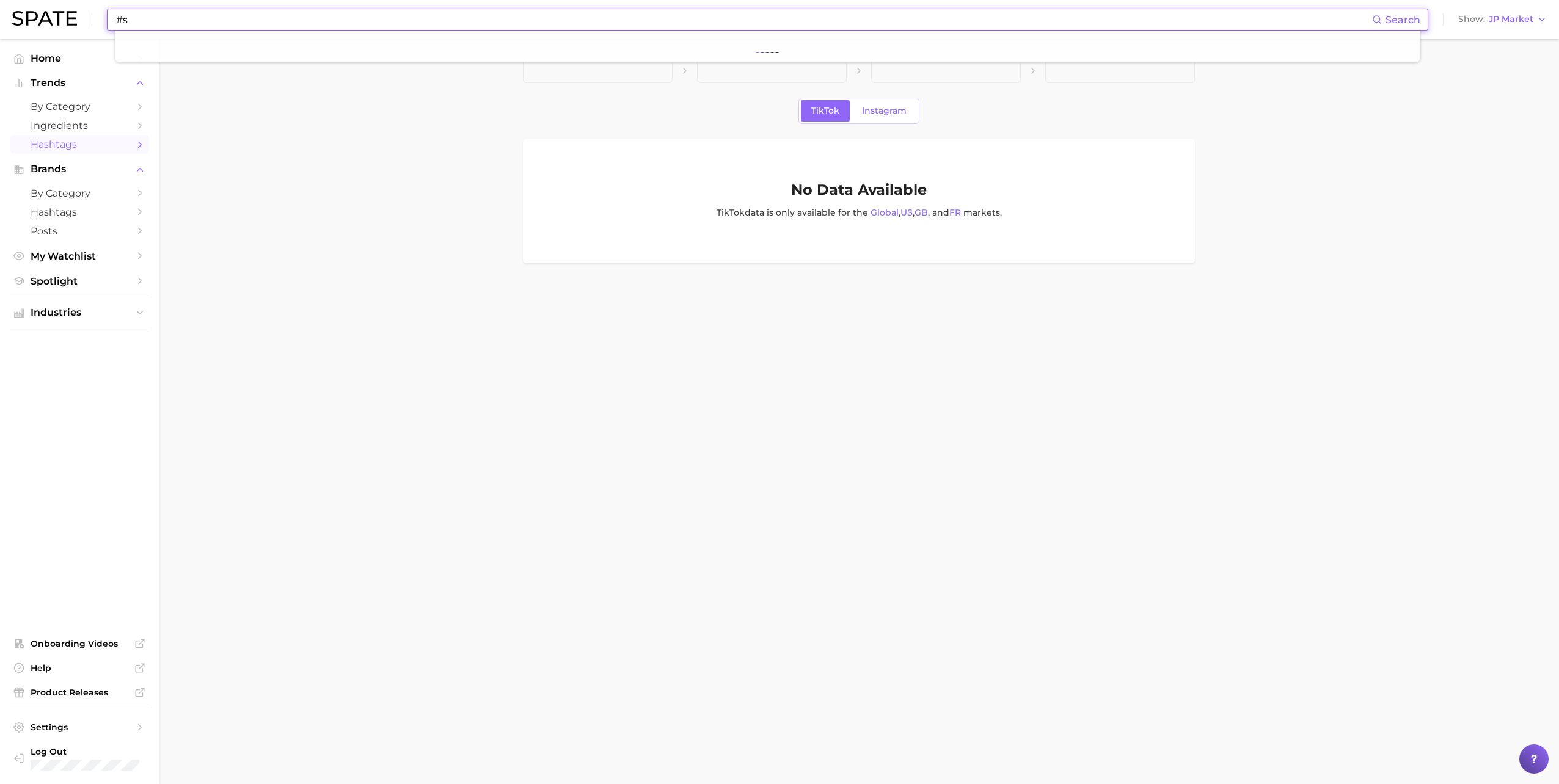
type input "#"
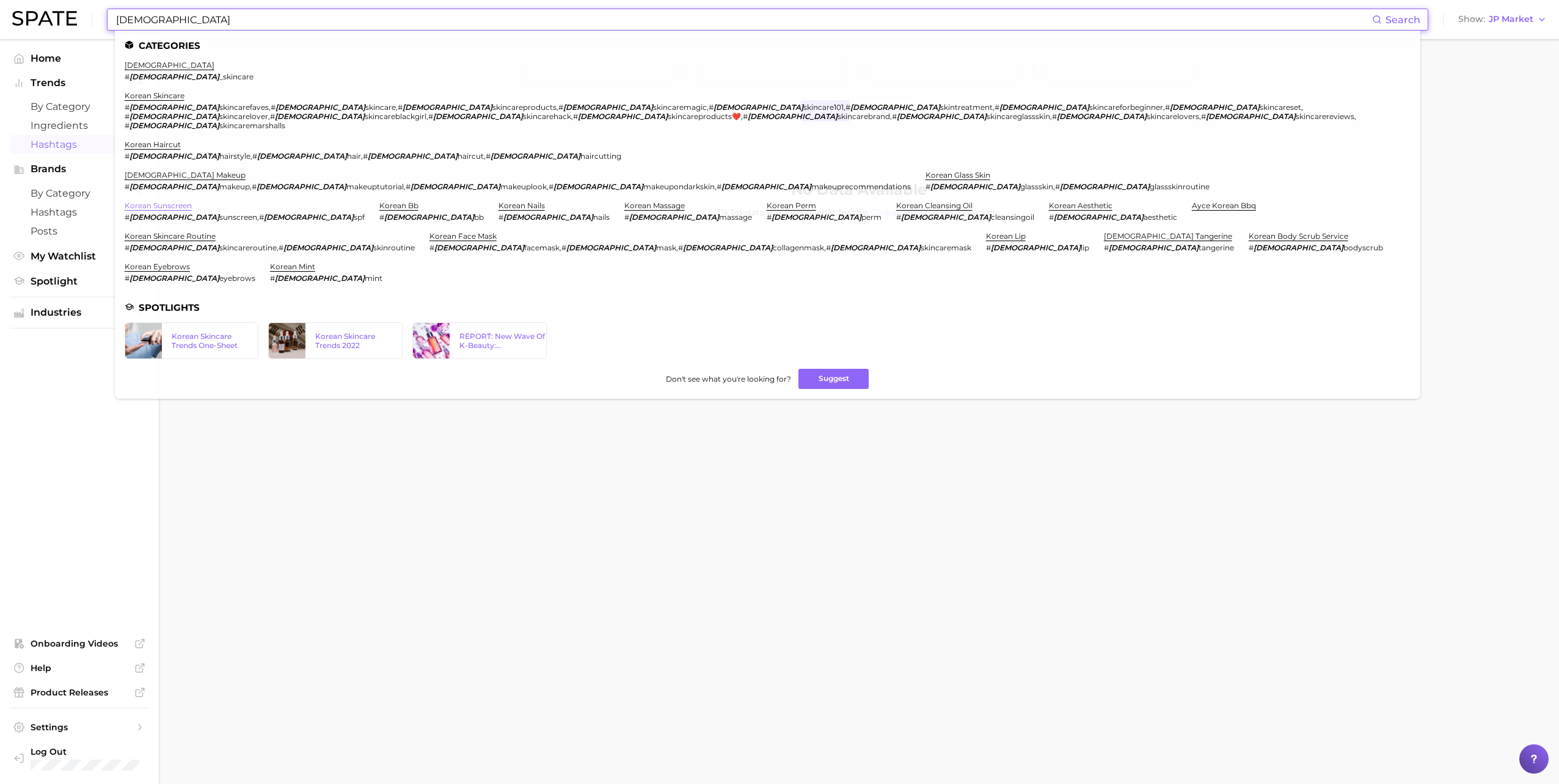
type input "[DEMOGRAPHIC_DATA]"
click at [192, 201] on link "korean sunscreen" at bounding box center [158, 205] width 67 height 9
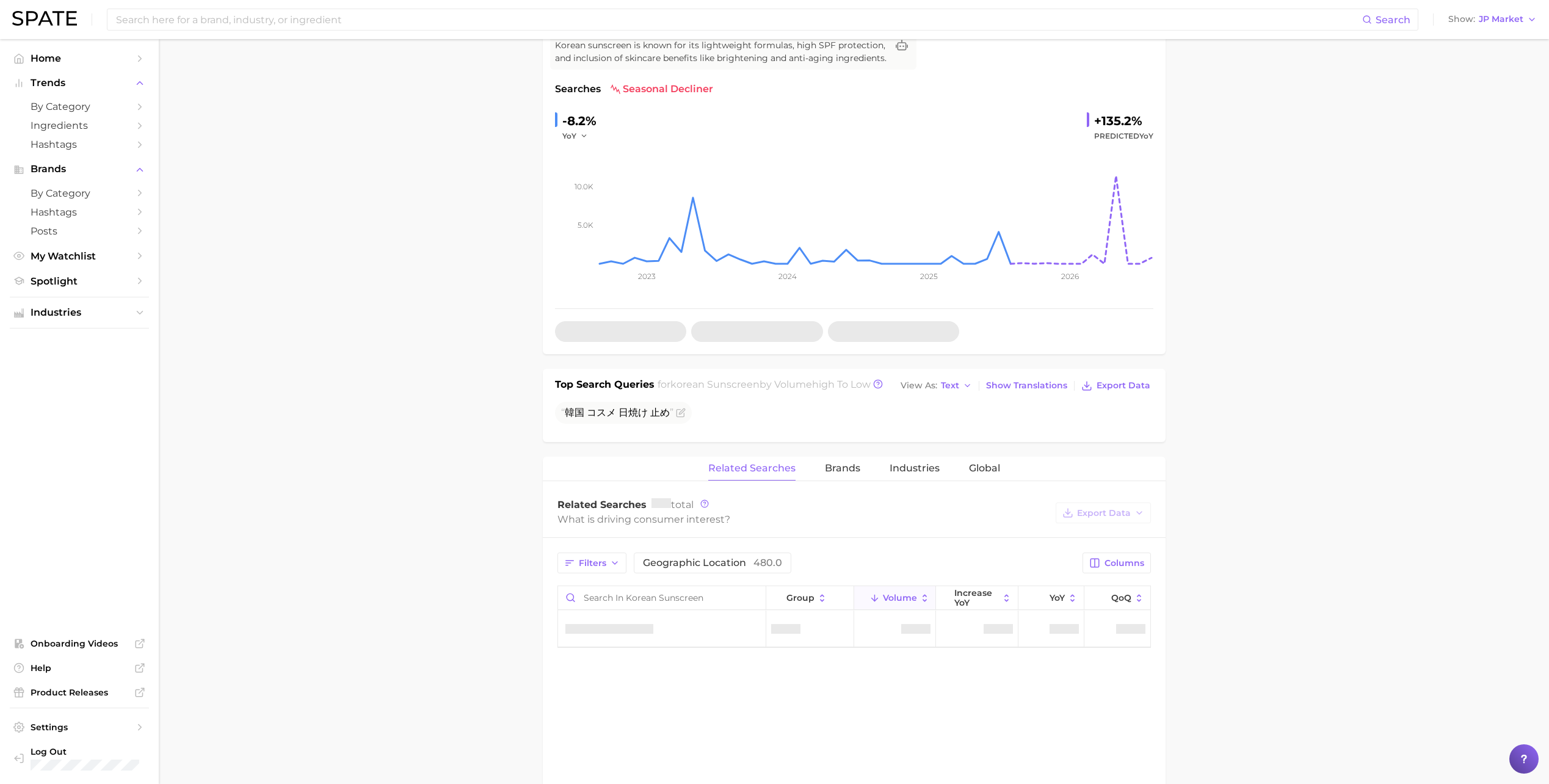
scroll to position [122, 0]
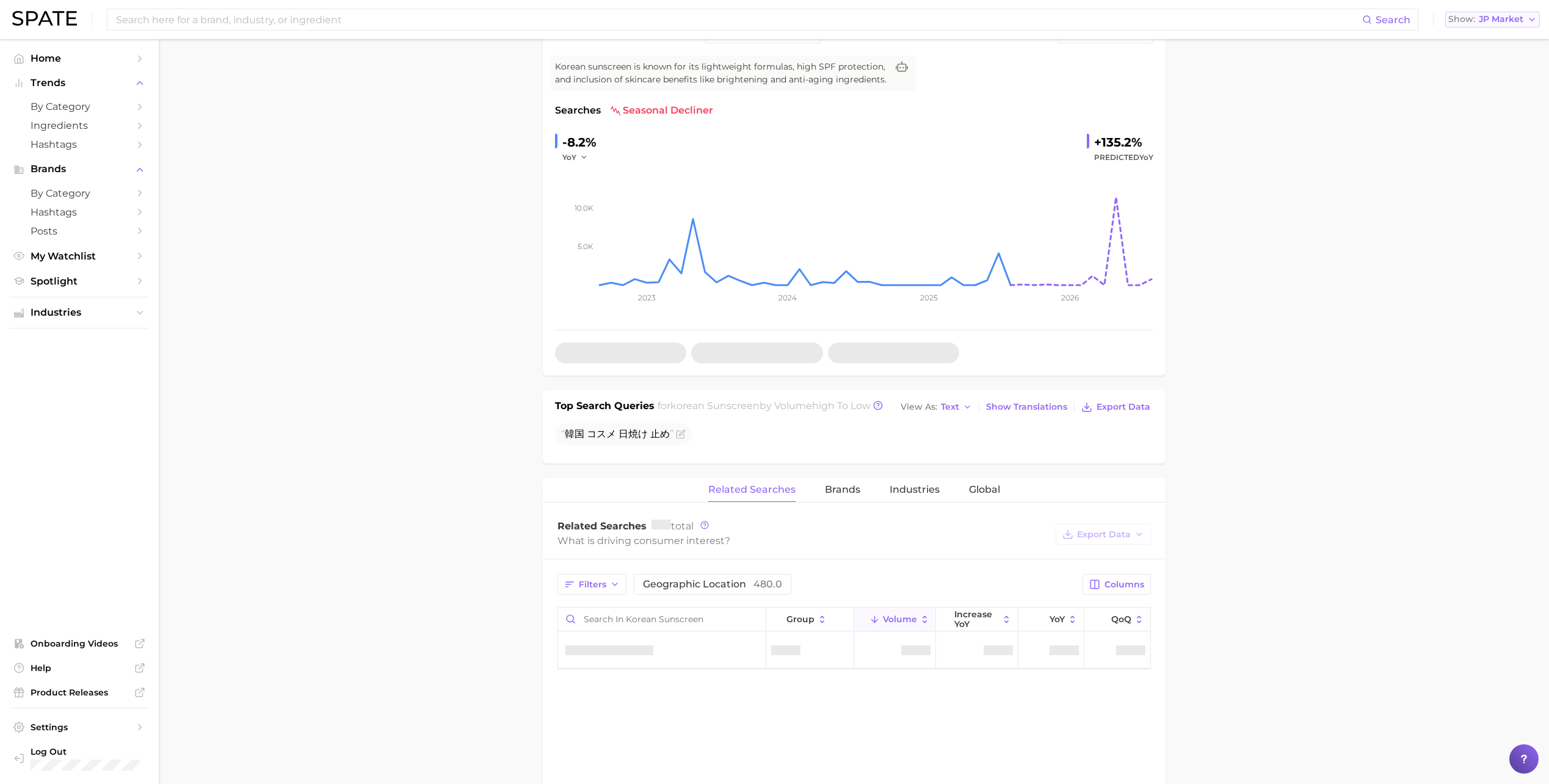
click at [1473, 26] on button "Show JP Market" at bounding box center [1493, 20] width 95 height 16
click at [1472, 36] on span "[GEOGRAPHIC_DATA]" at bounding box center [1499, 39] width 95 height 10
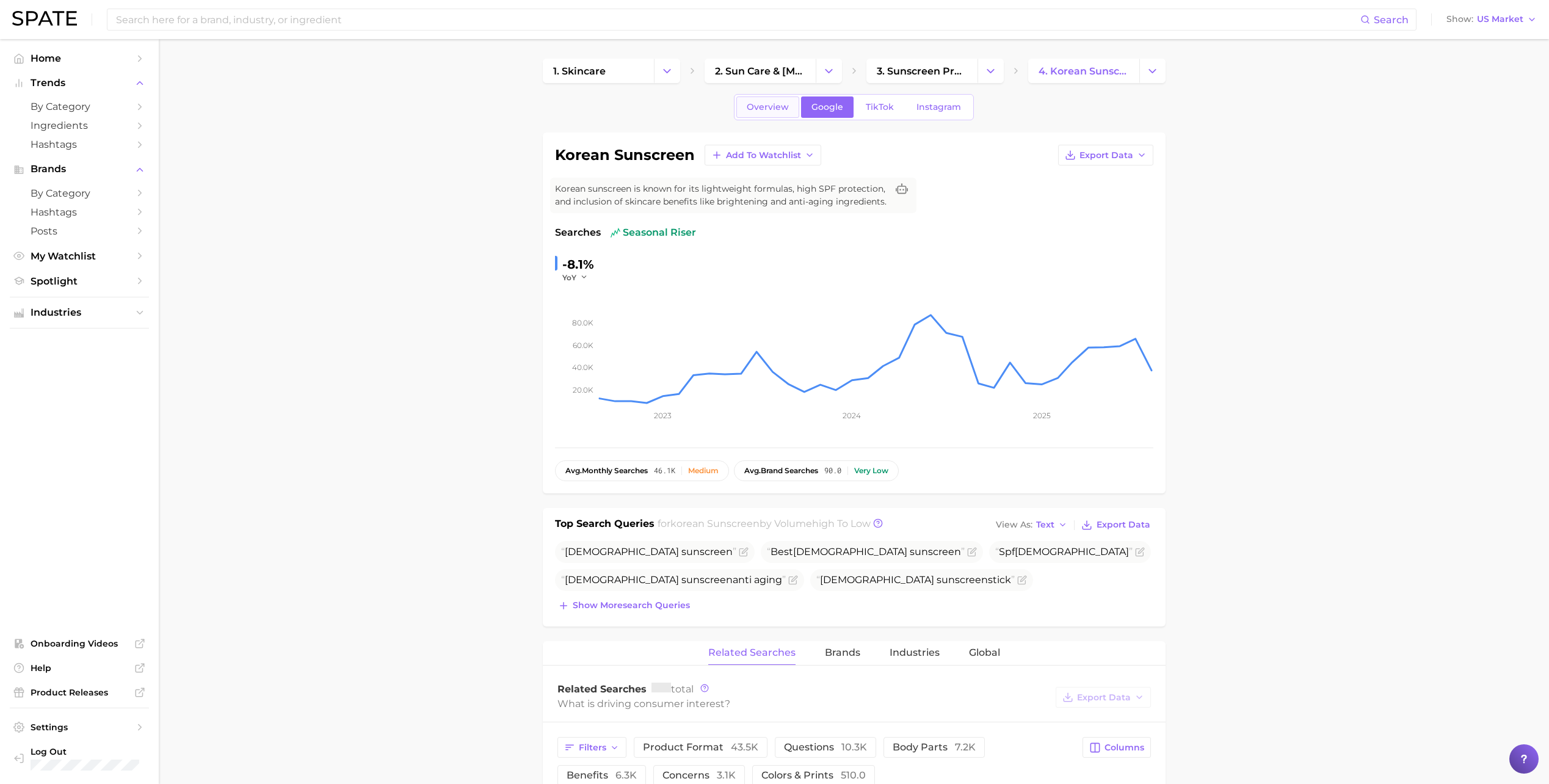
click at [758, 104] on span "Overview" at bounding box center [767, 107] width 42 height 10
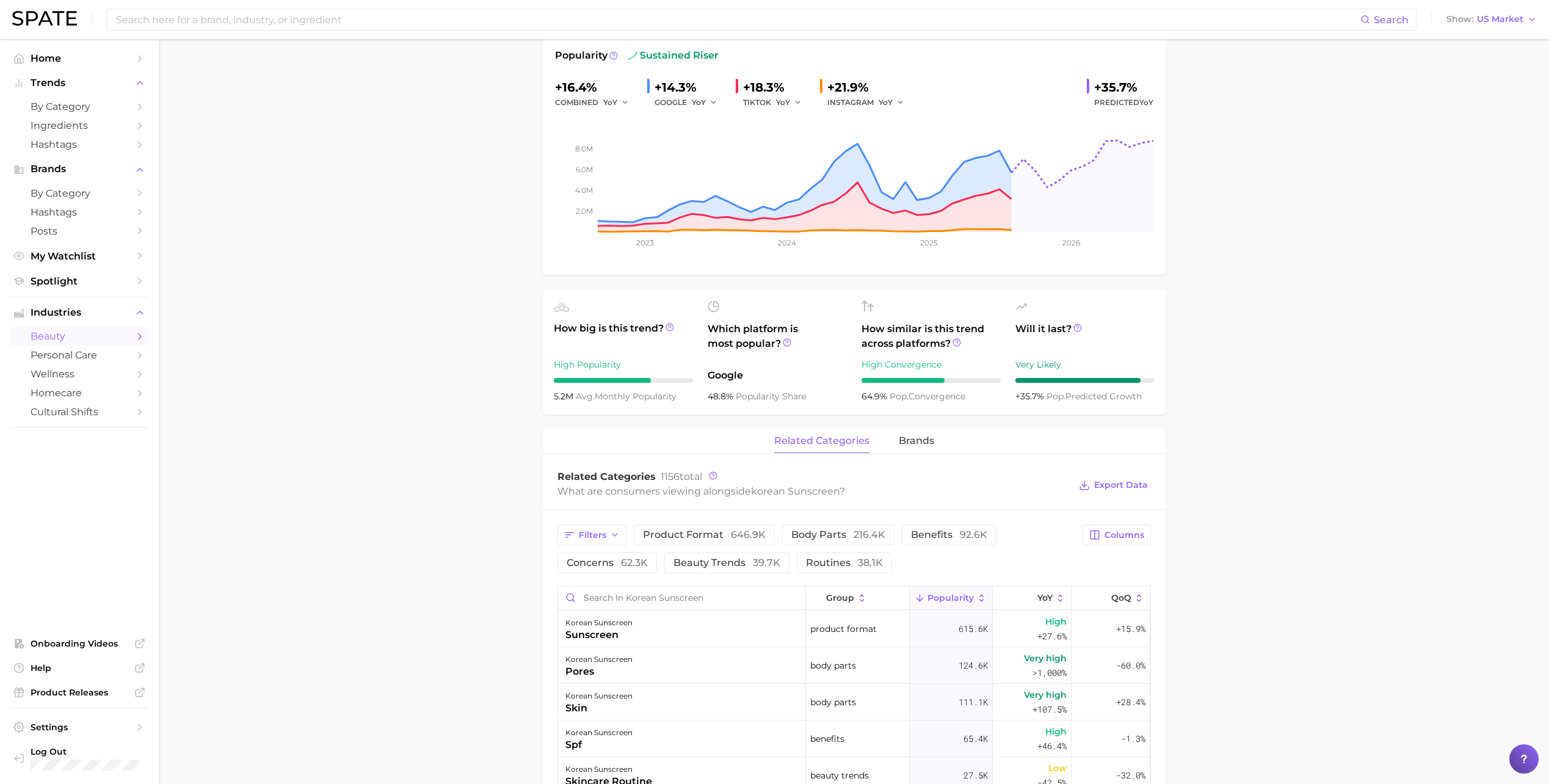
scroll to position [183, 0]
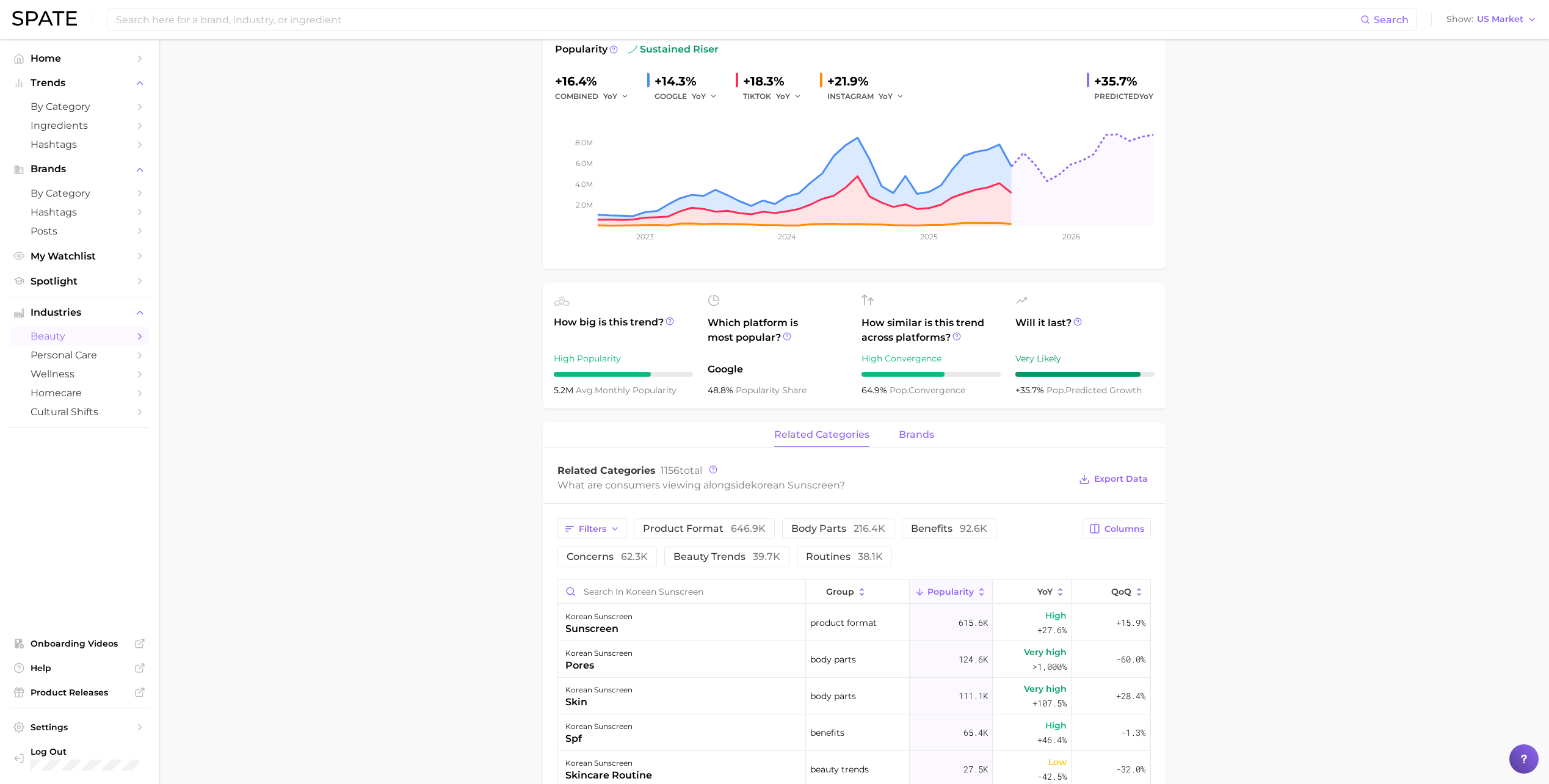
click at [916, 430] on span "brands" at bounding box center [916, 434] width 35 height 11
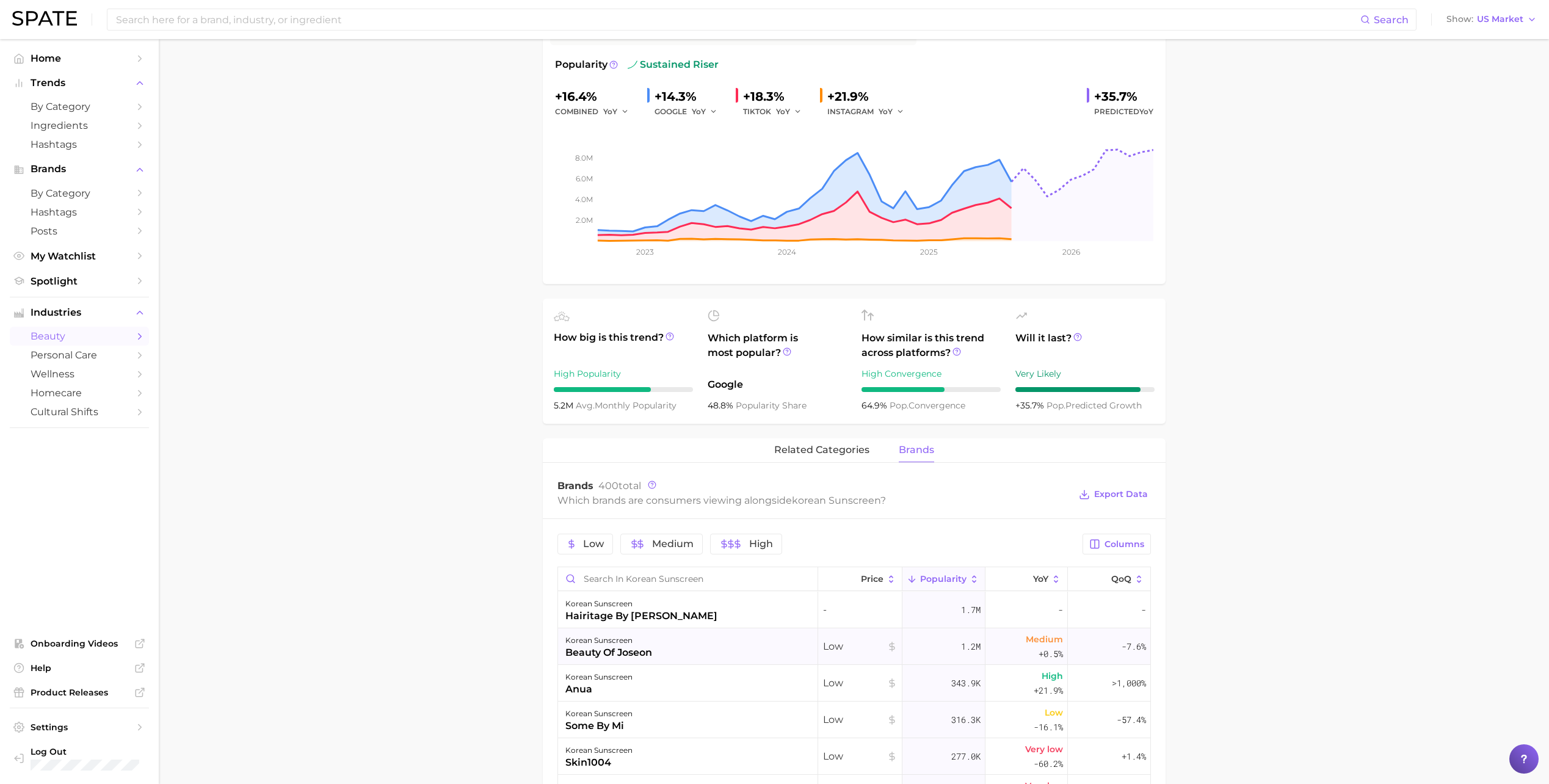
scroll to position [61, 0]
